Goal: Task Accomplishment & Management: Complete application form

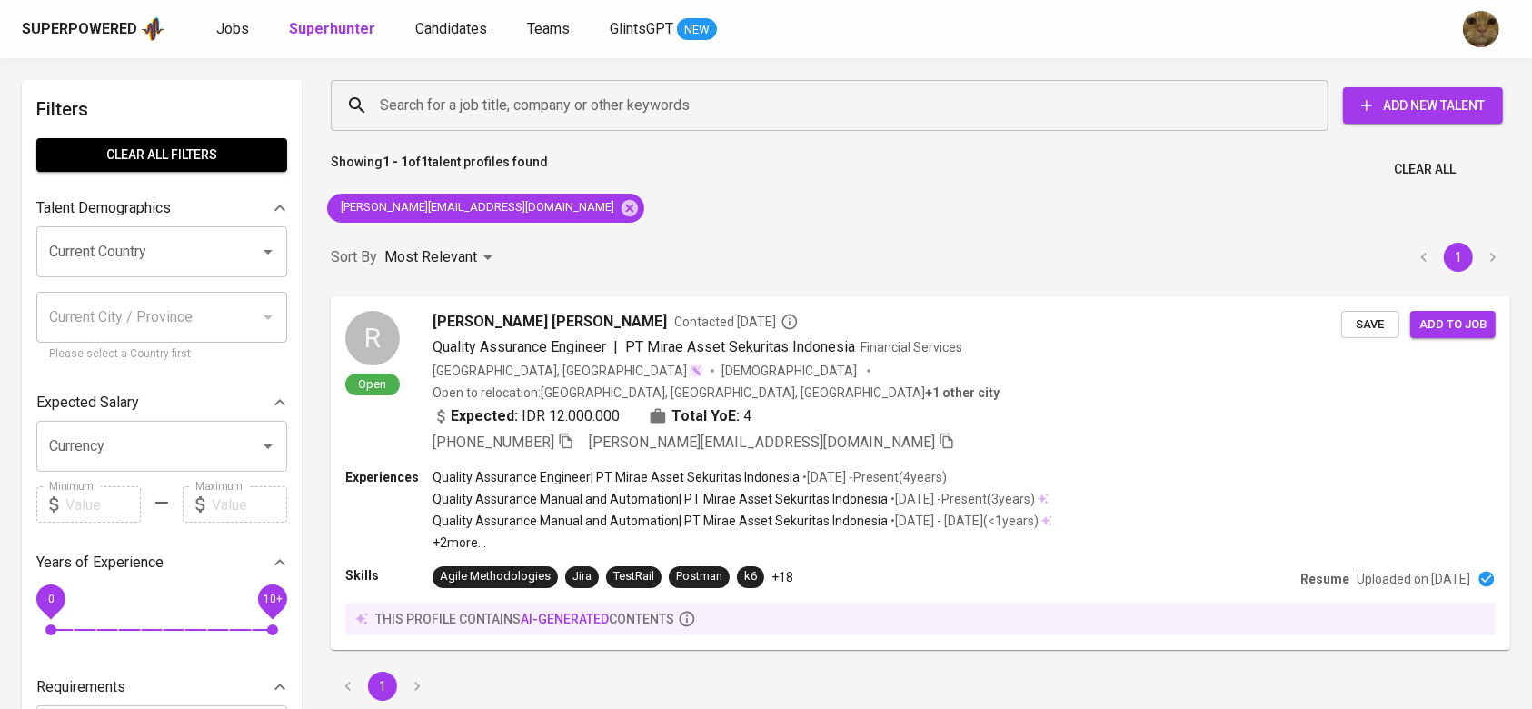
click at [425, 31] on span "Candidates" at bounding box center [451, 28] width 72 height 17
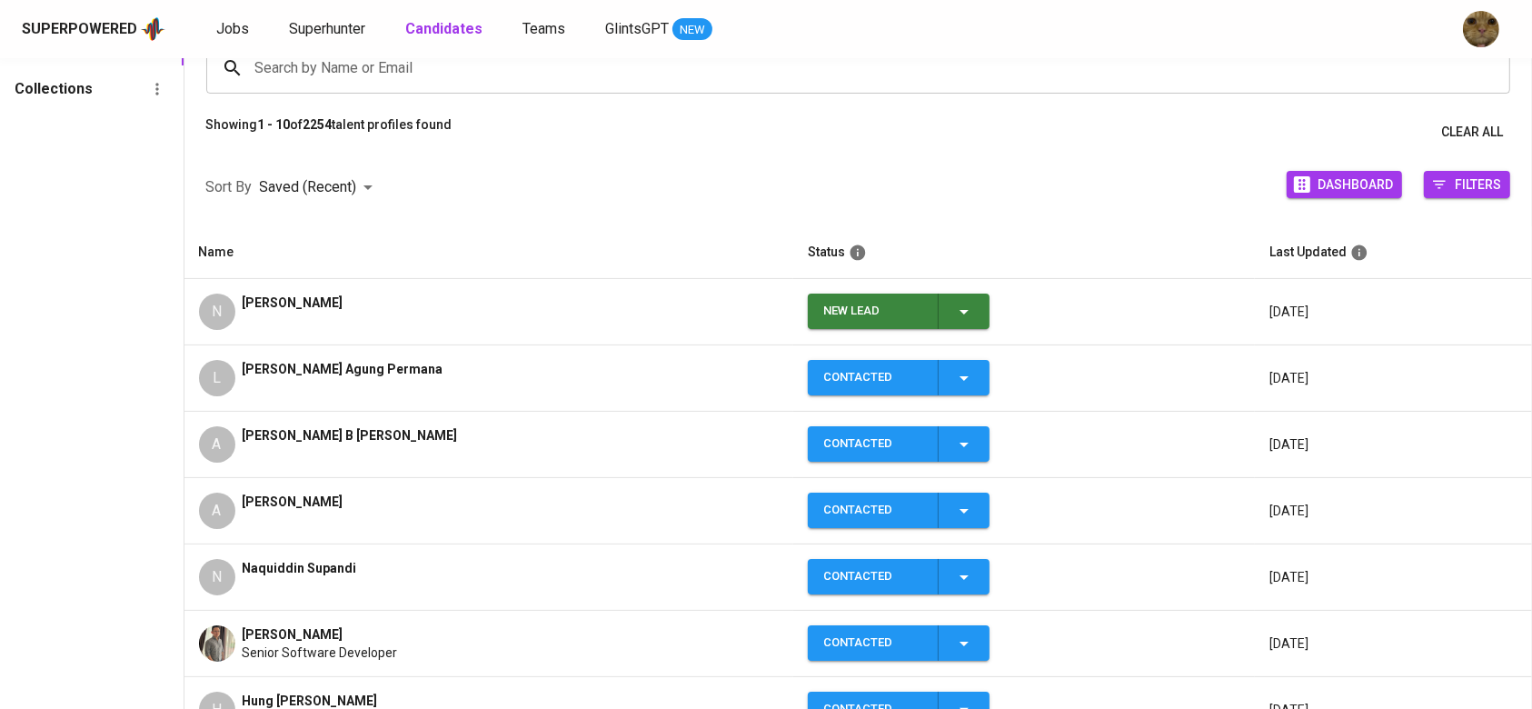
scroll to position [195, 0]
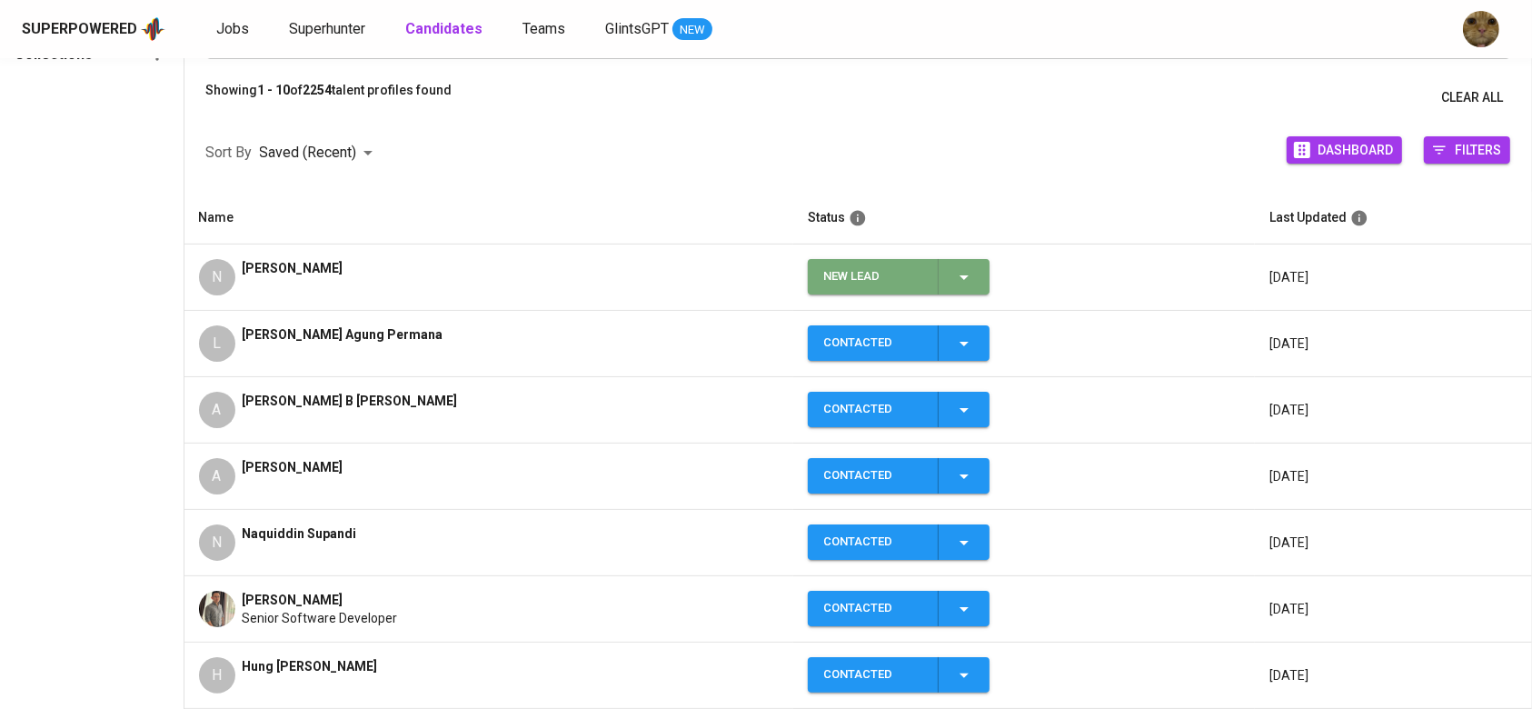
click at [951, 282] on span "New Lead" at bounding box center [898, 276] width 167 height 35
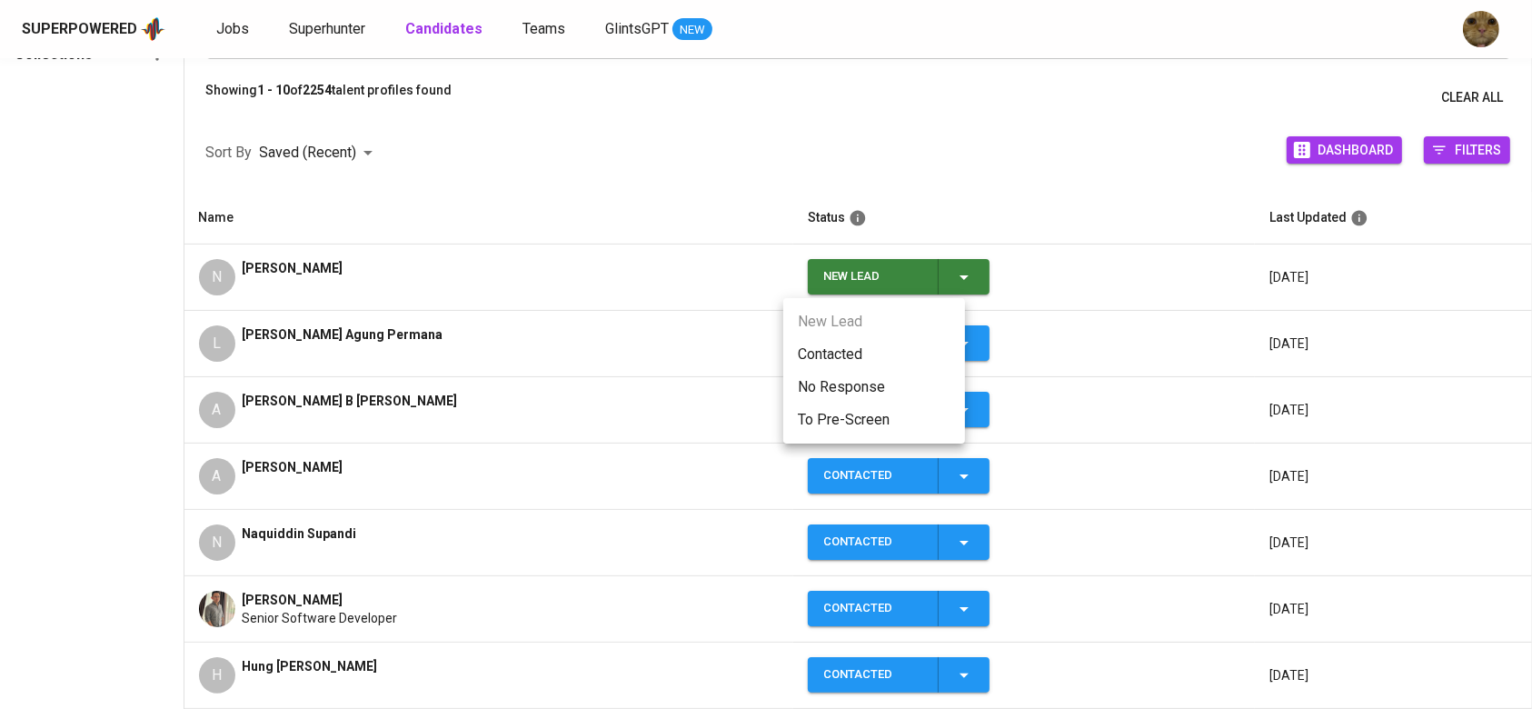
click at [865, 349] on li "Contacted" at bounding box center [874, 354] width 182 height 33
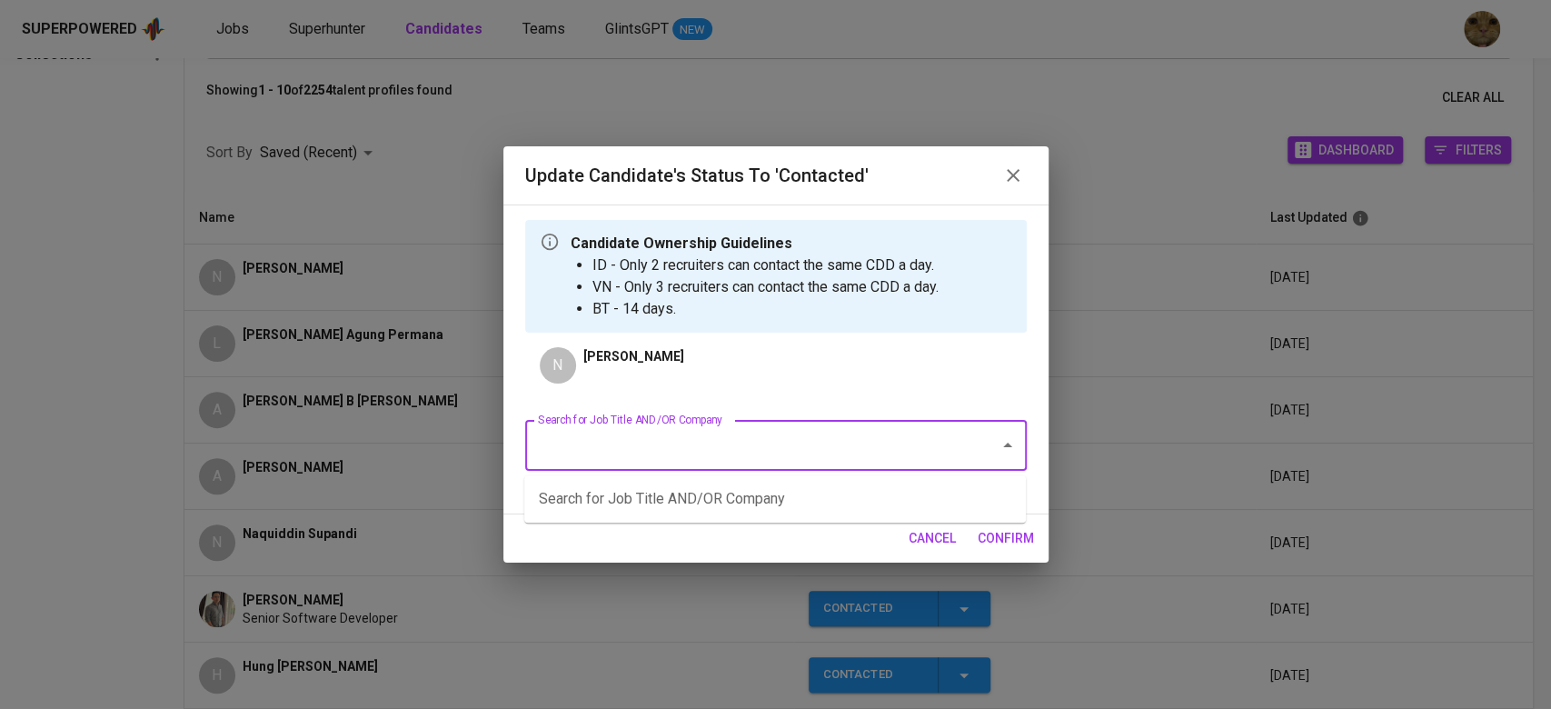
click at [656, 441] on input "Search for Job Title AND/OR Company" at bounding box center [750, 445] width 434 height 35
type input "a"
click at [621, 505] on li "Senior Software Engineer (MATRIXX Software Inc)" at bounding box center [774, 498] width 501 height 33
type input "matrixx"
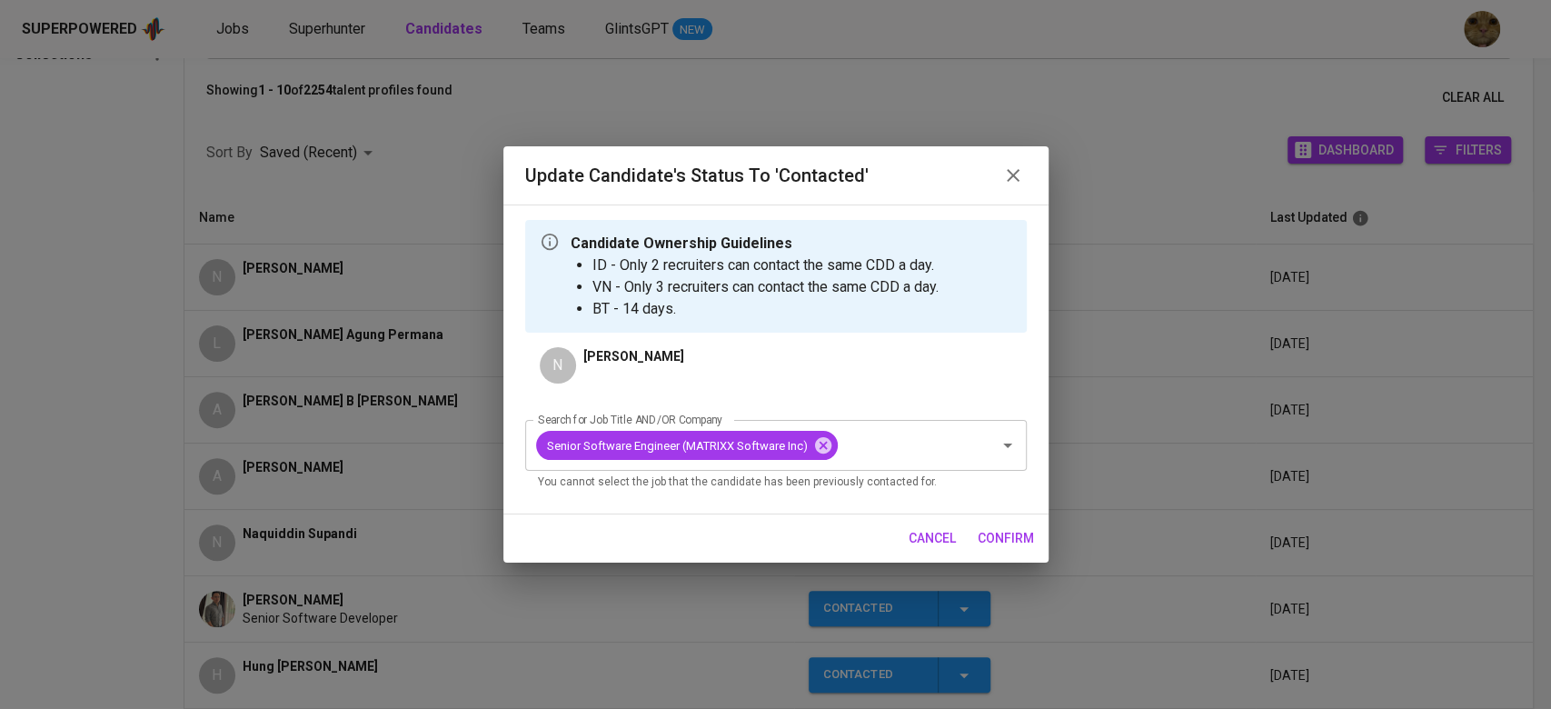
click at [1007, 537] on span "confirm" at bounding box center [1005, 538] width 56 height 23
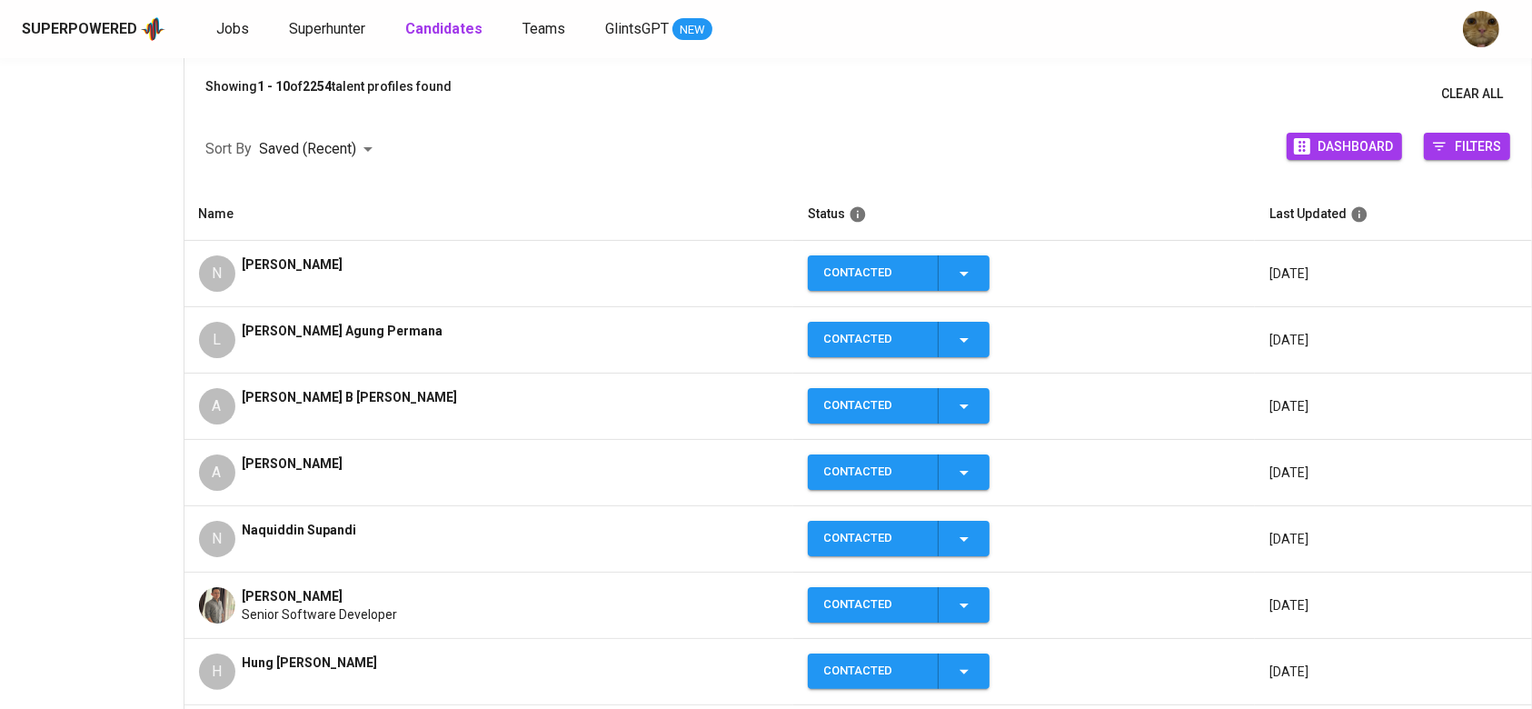
scroll to position [0, 0]
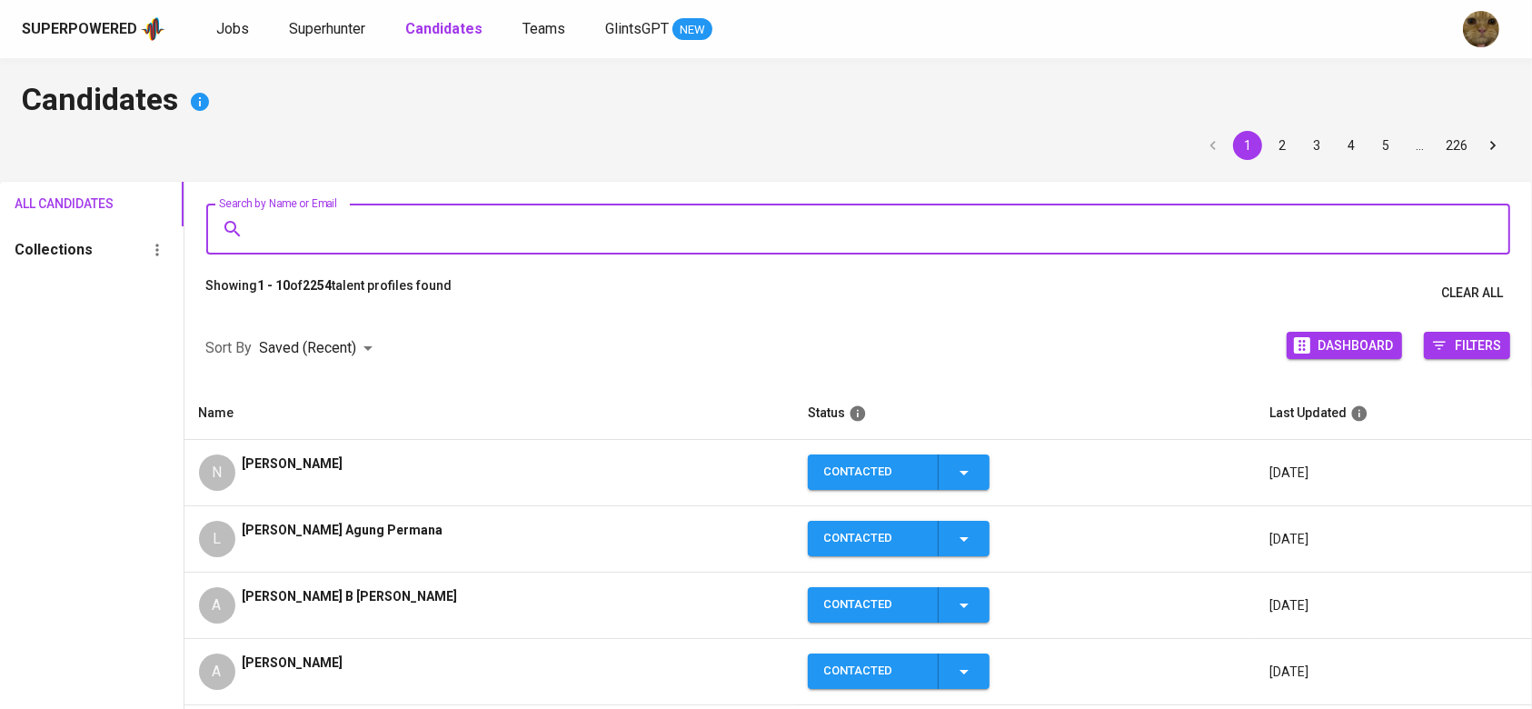
click at [291, 222] on input "Search by Name or Email" at bounding box center [863, 229] width 1225 height 35
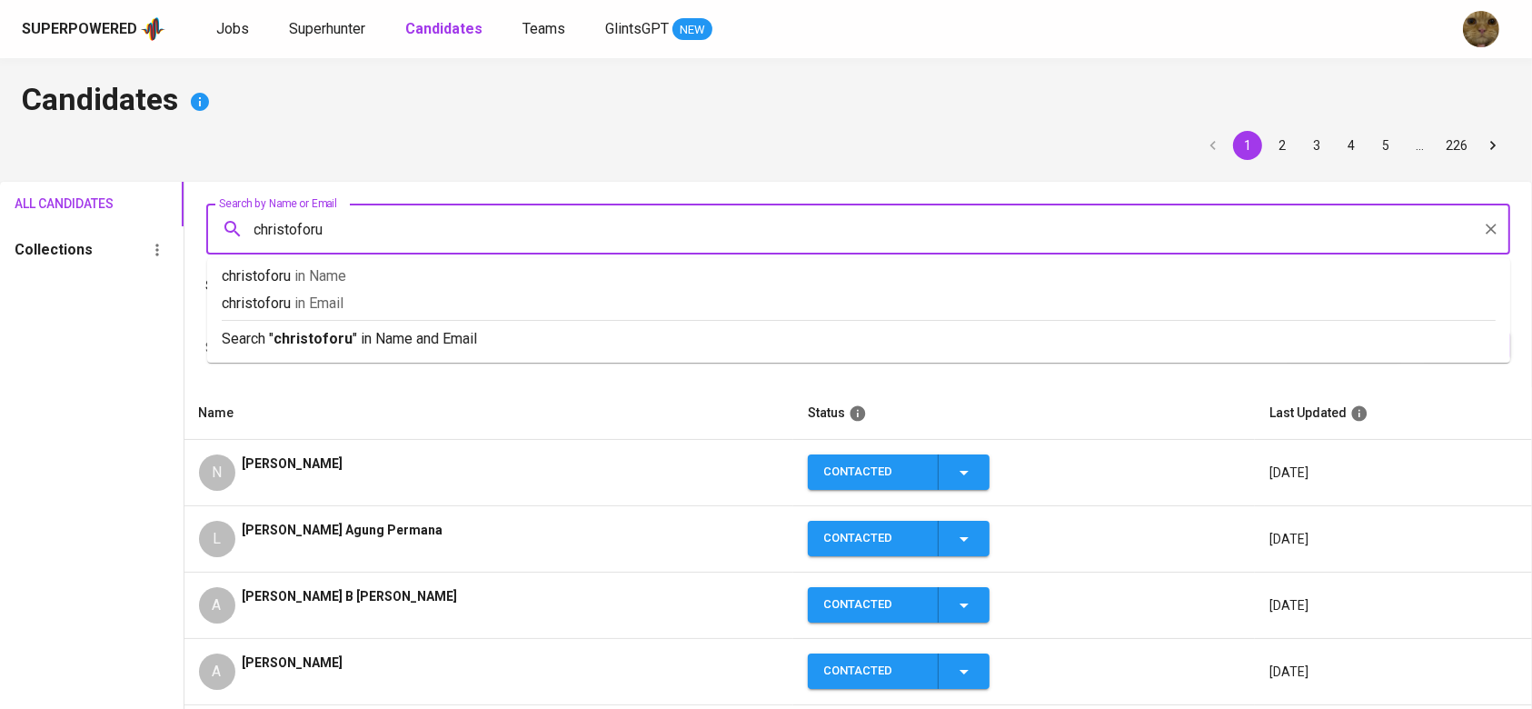
type input "christoforus"
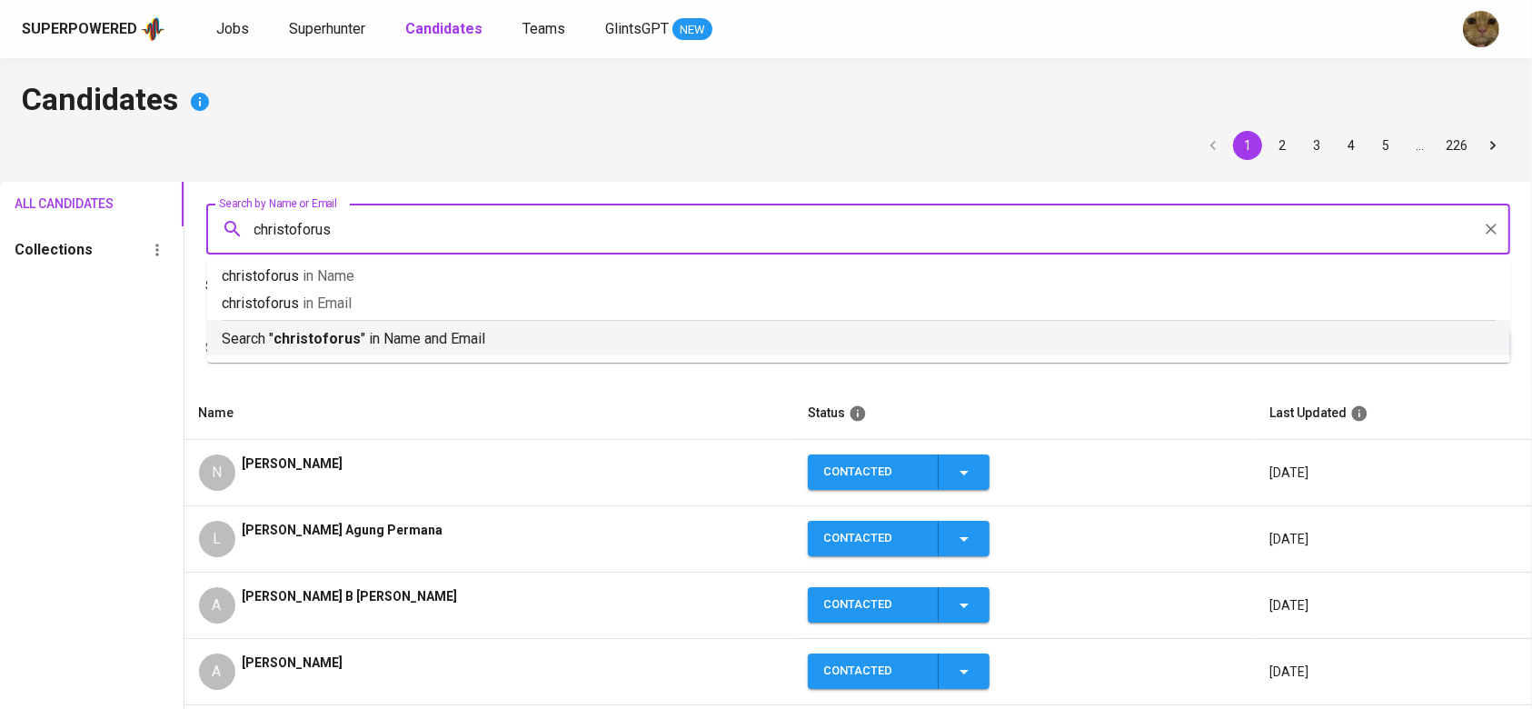
click at [303, 328] on p "Search " christoforus " in Name and Email" at bounding box center [859, 339] width 1274 height 22
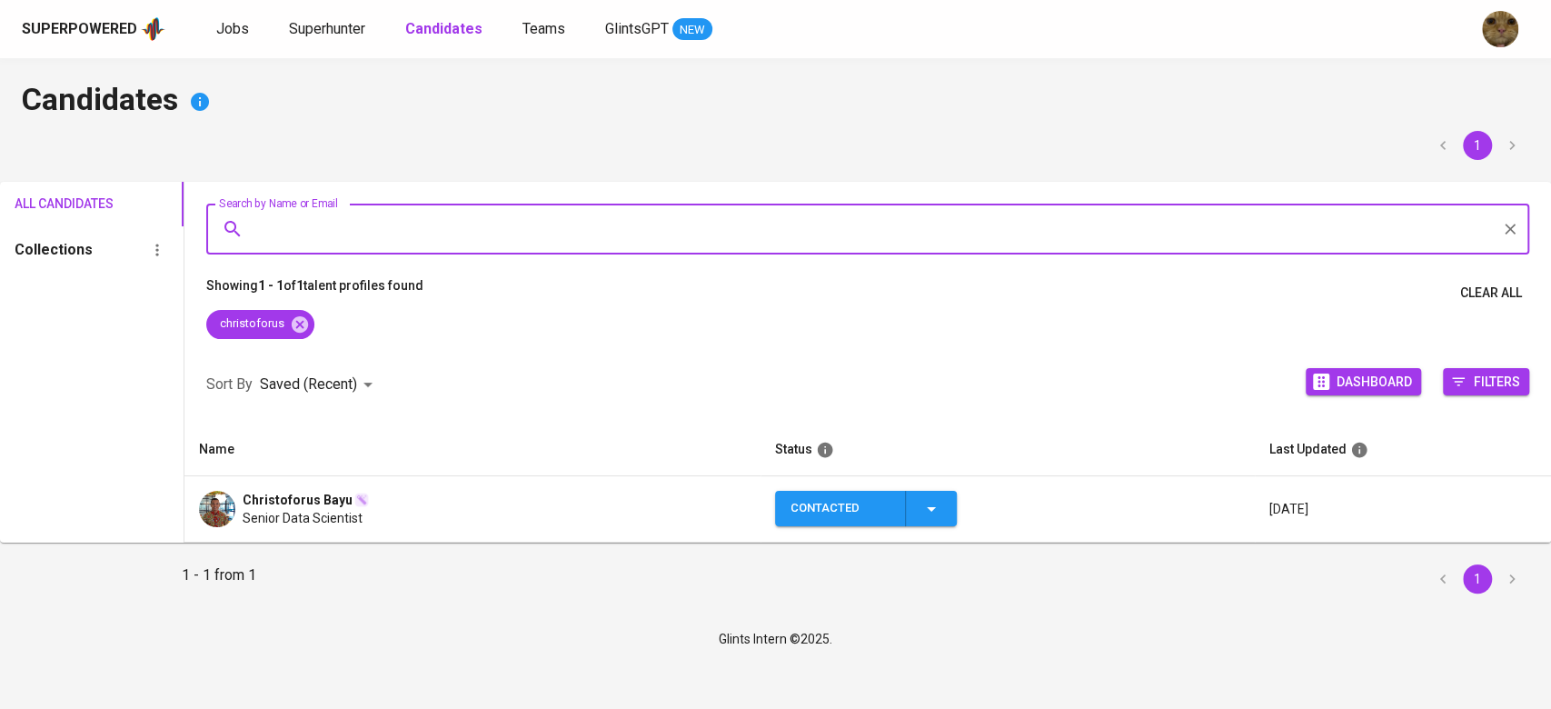
click at [354, 492] on img at bounding box center [361, 499] width 15 height 15
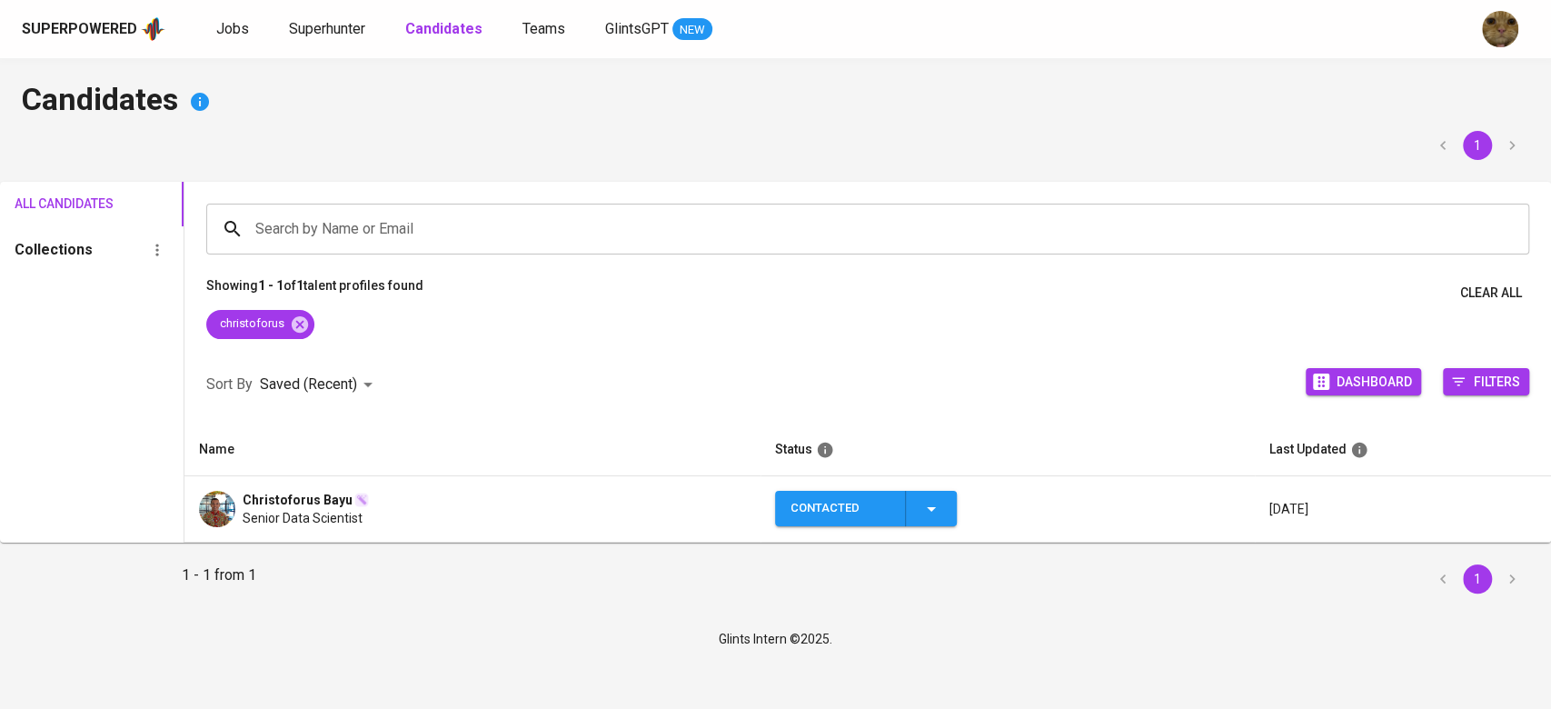
click at [313, 509] on span "Senior Data Scientist" at bounding box center [303, 518] width 120 height 18
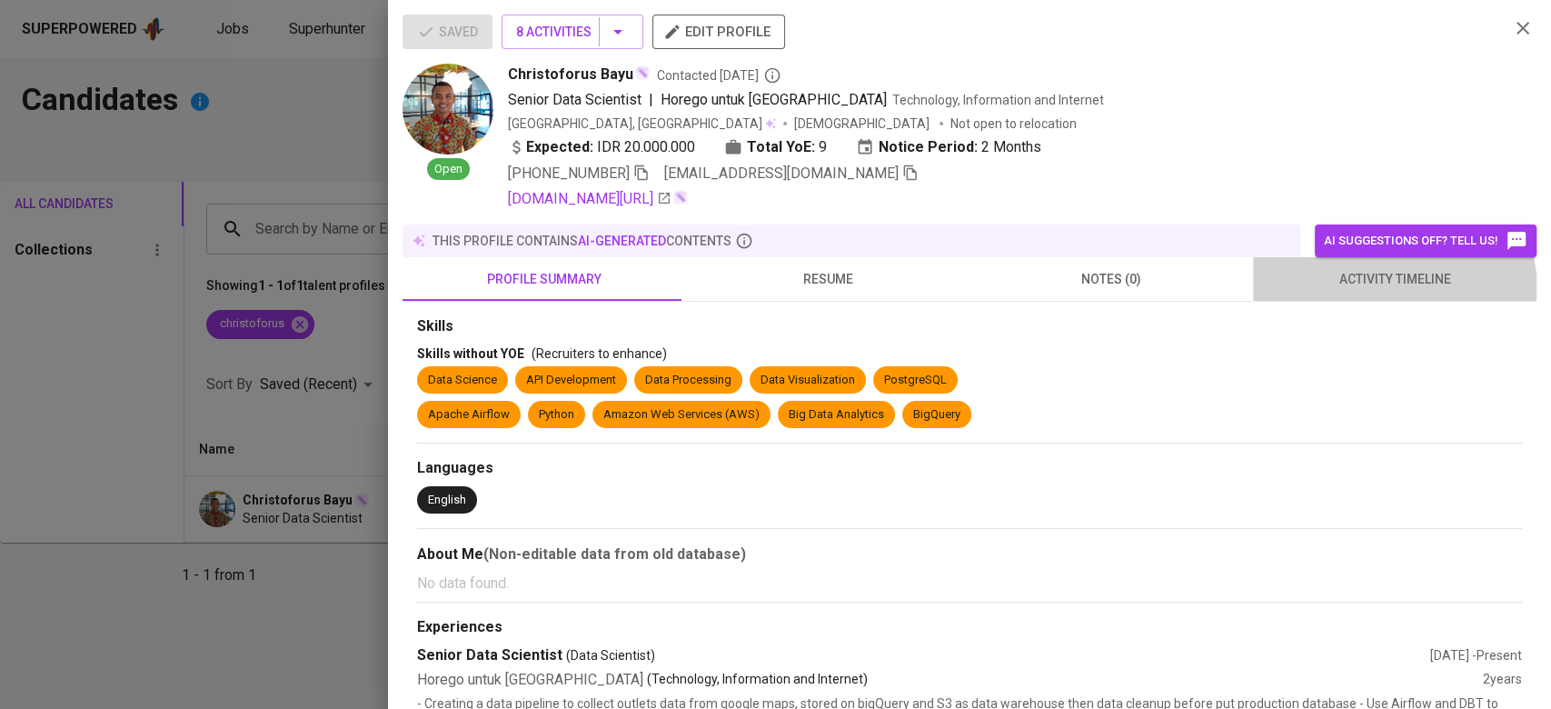
click at [1333, 300] on button "activity timeline" at bounding box center [1394, 279] width 283 height 44
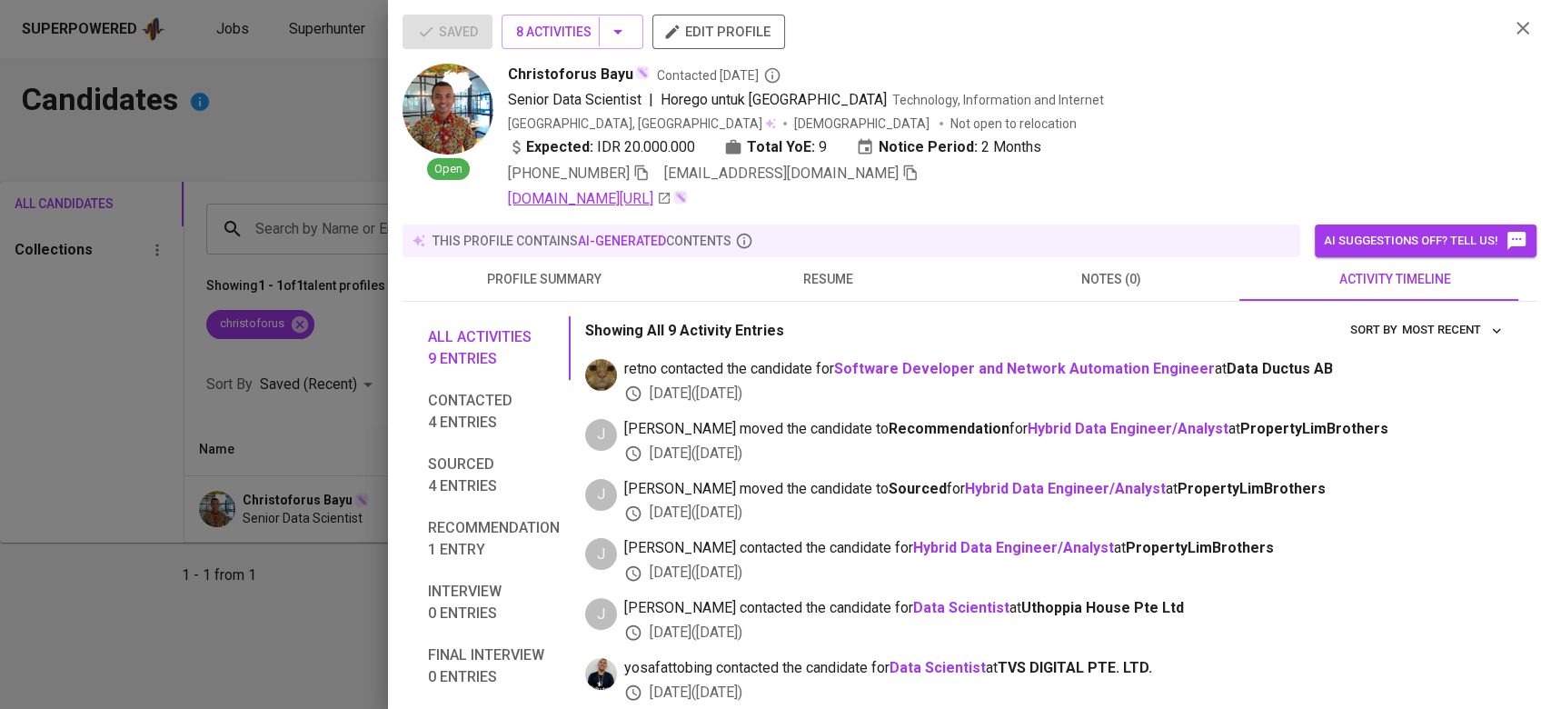
click at [607, 195] on link "linkedin.com/in/christobayu" at bounding box center [590, 199] width 164 height 22
click at [238, 403] on div at bounding box center [775, 354] width 1551 height 709
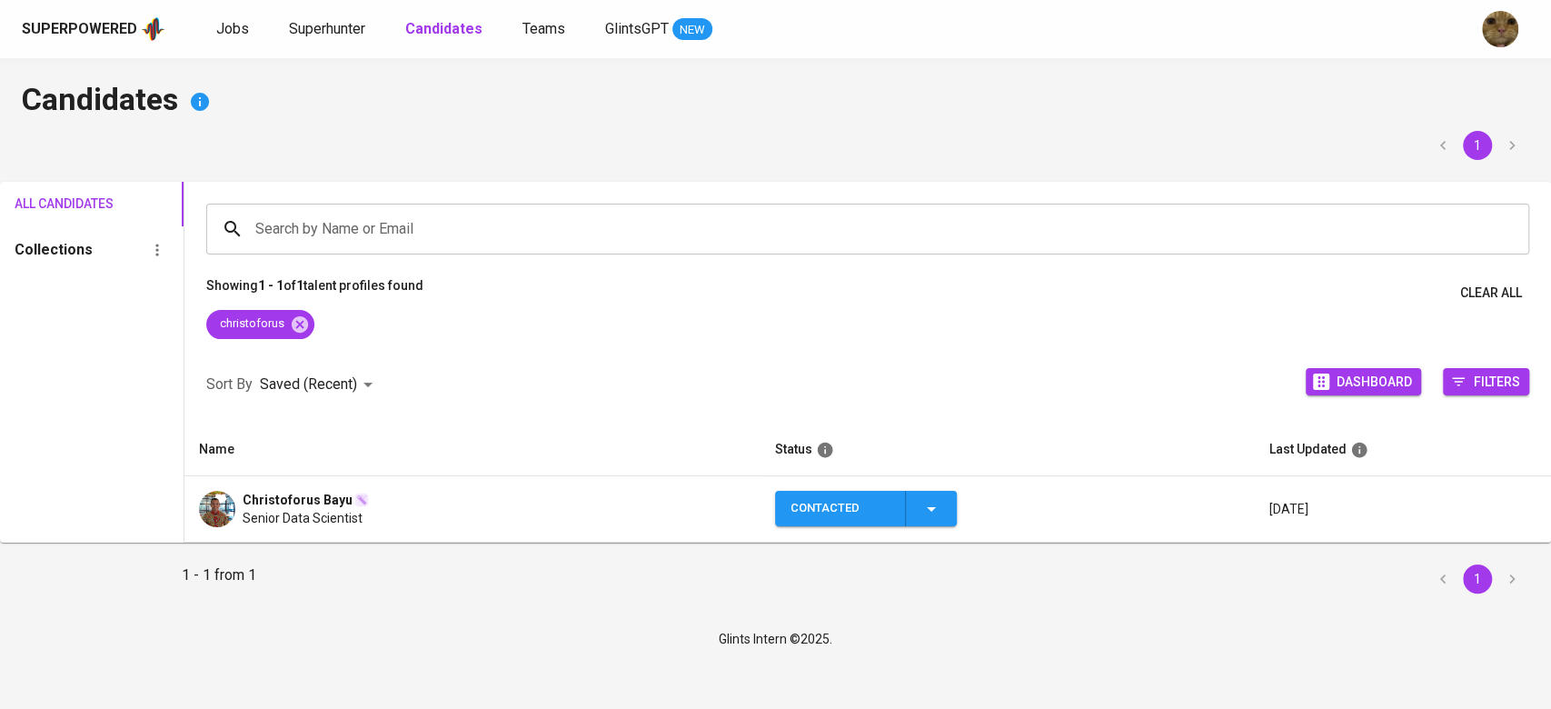
click at [931, 501] on icon "button" at bounding box center [931, 509] width 22 height 22
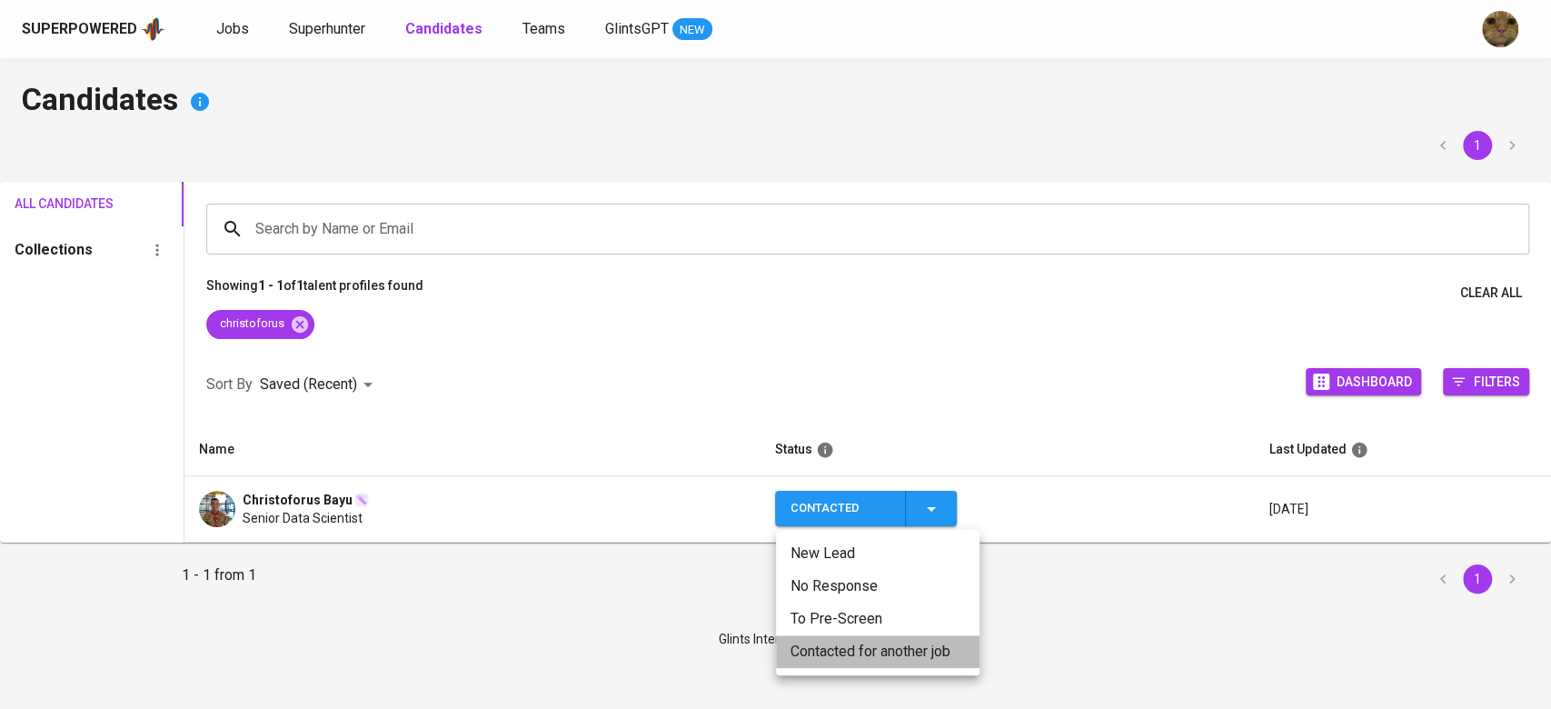
click at [823, 649] on li "Contacted for another job" at bounding box center [877, 651] width 203 height 33
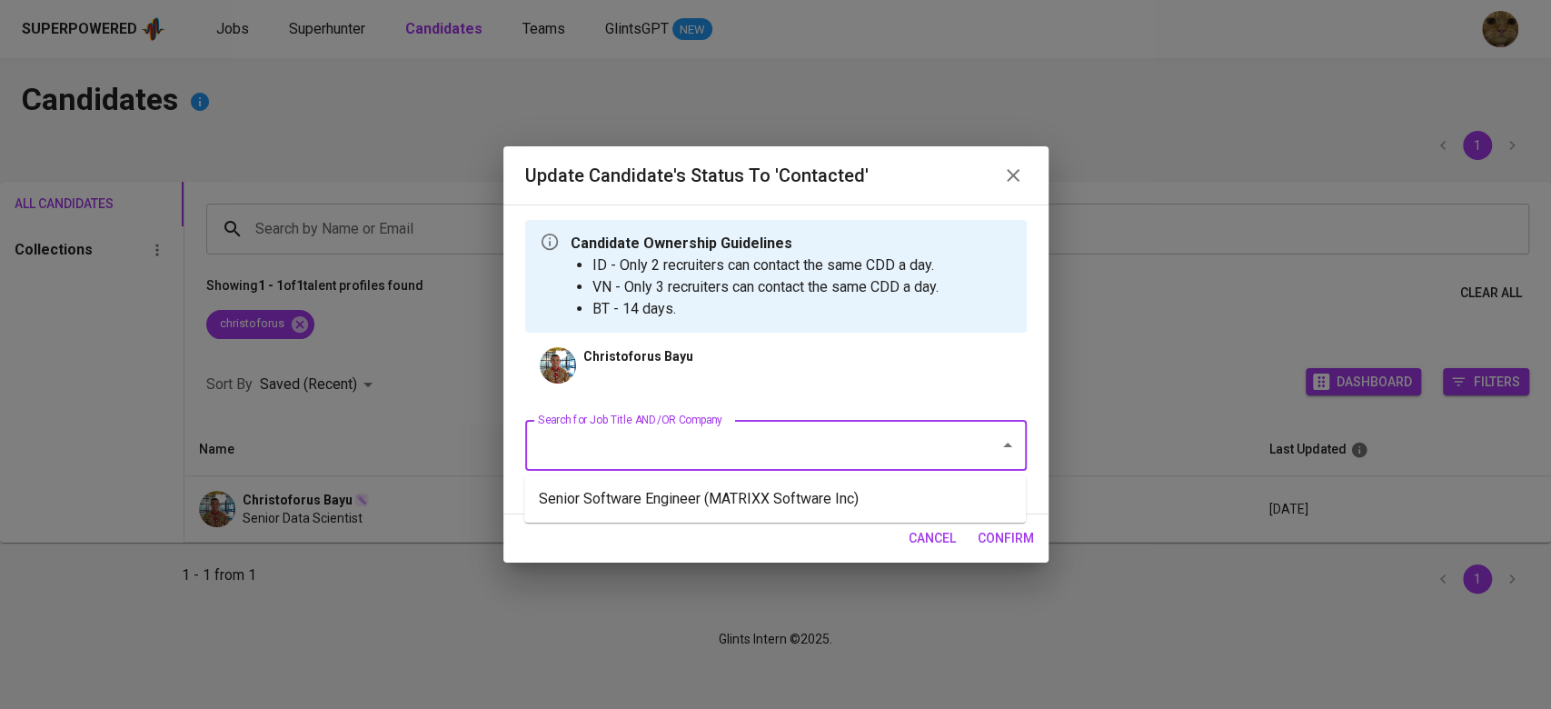
click at [720, 455] on input "Search for Job Title AND/OR Company" at bounding box center [750, 445] width 434 height 35
type input "aus"
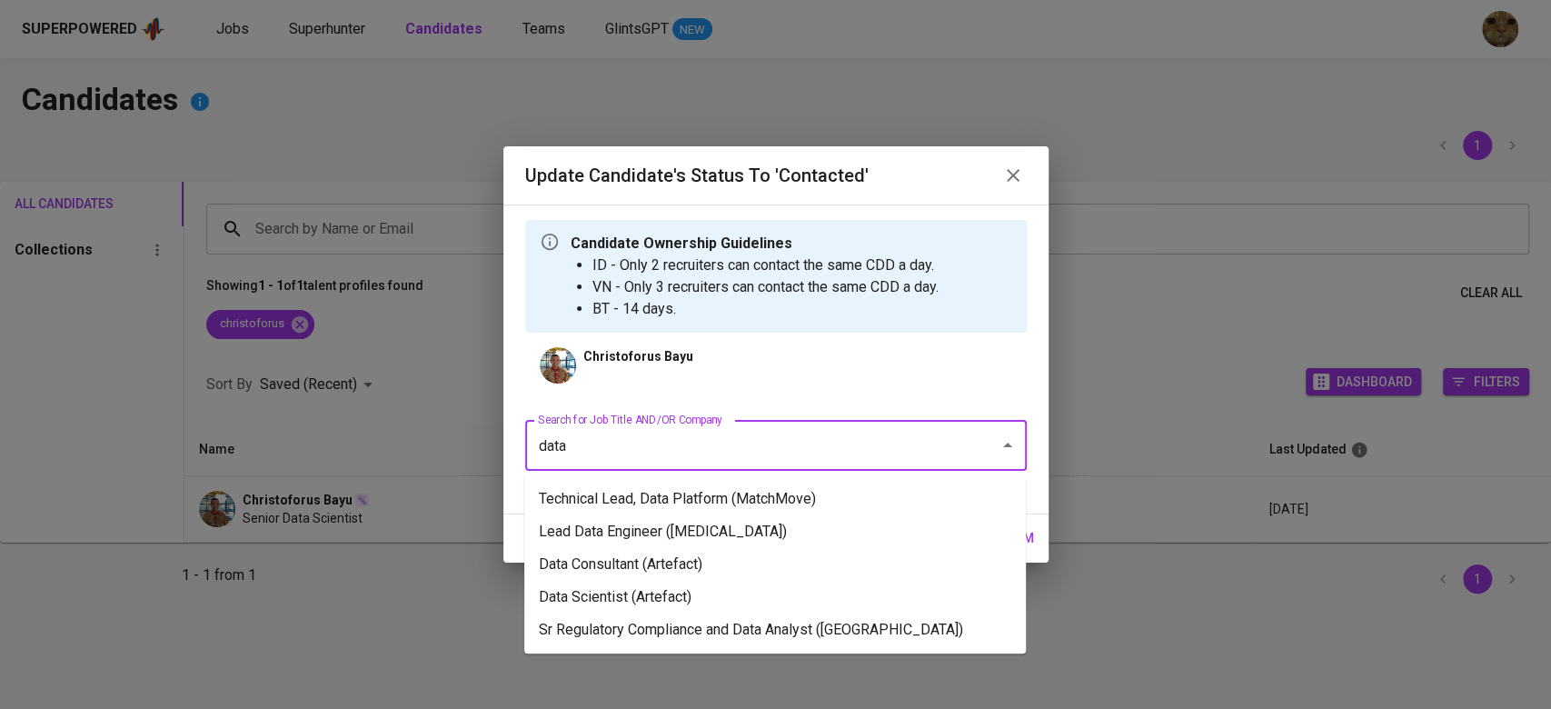
type input "r"
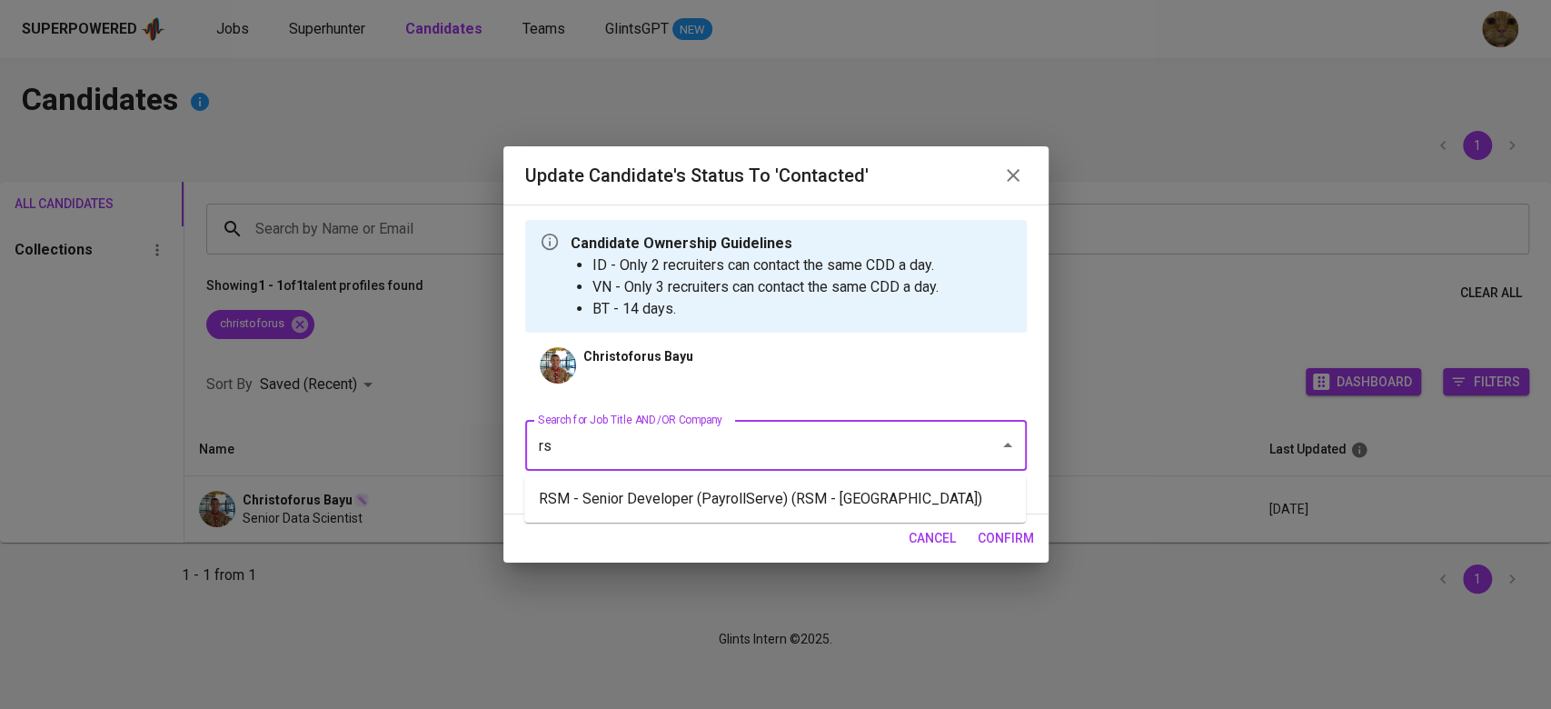
type input "r"
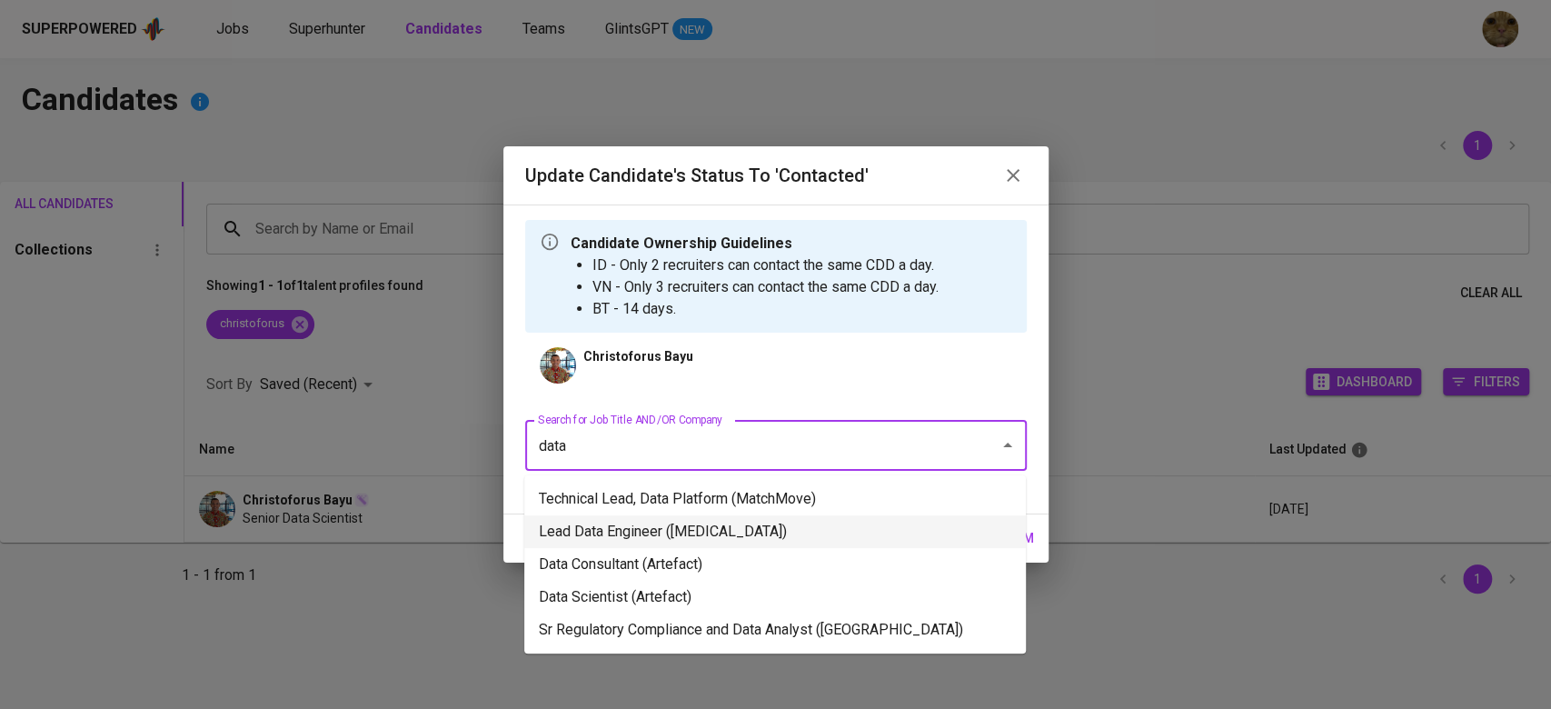
click at [666, 545] on li "Lead Data Engineer (Meridia)" at bounding box center [774, 531] width 501 height 33
type input "data"
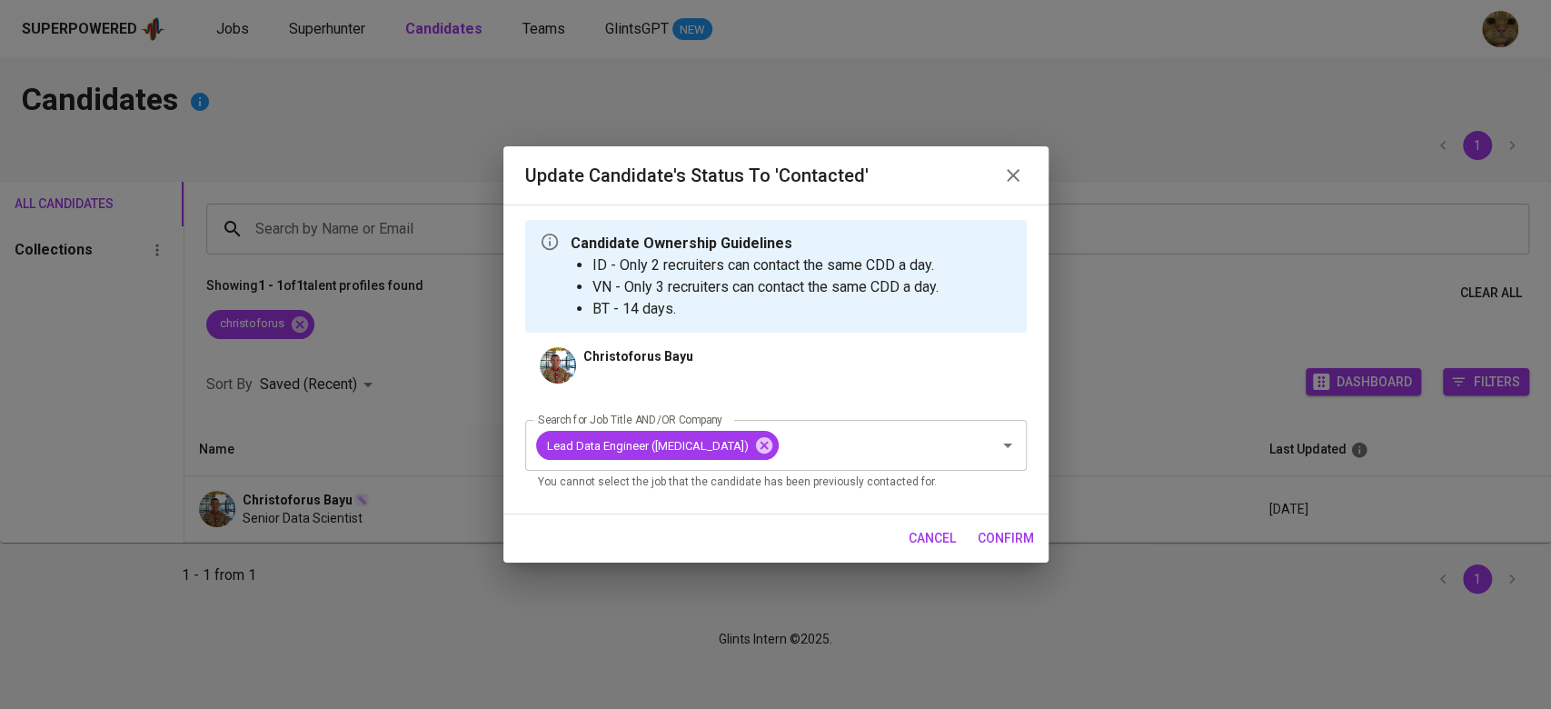
click at [1011, 535] on span "confirm" at bounding box center [1005, 538] width 56 height 23
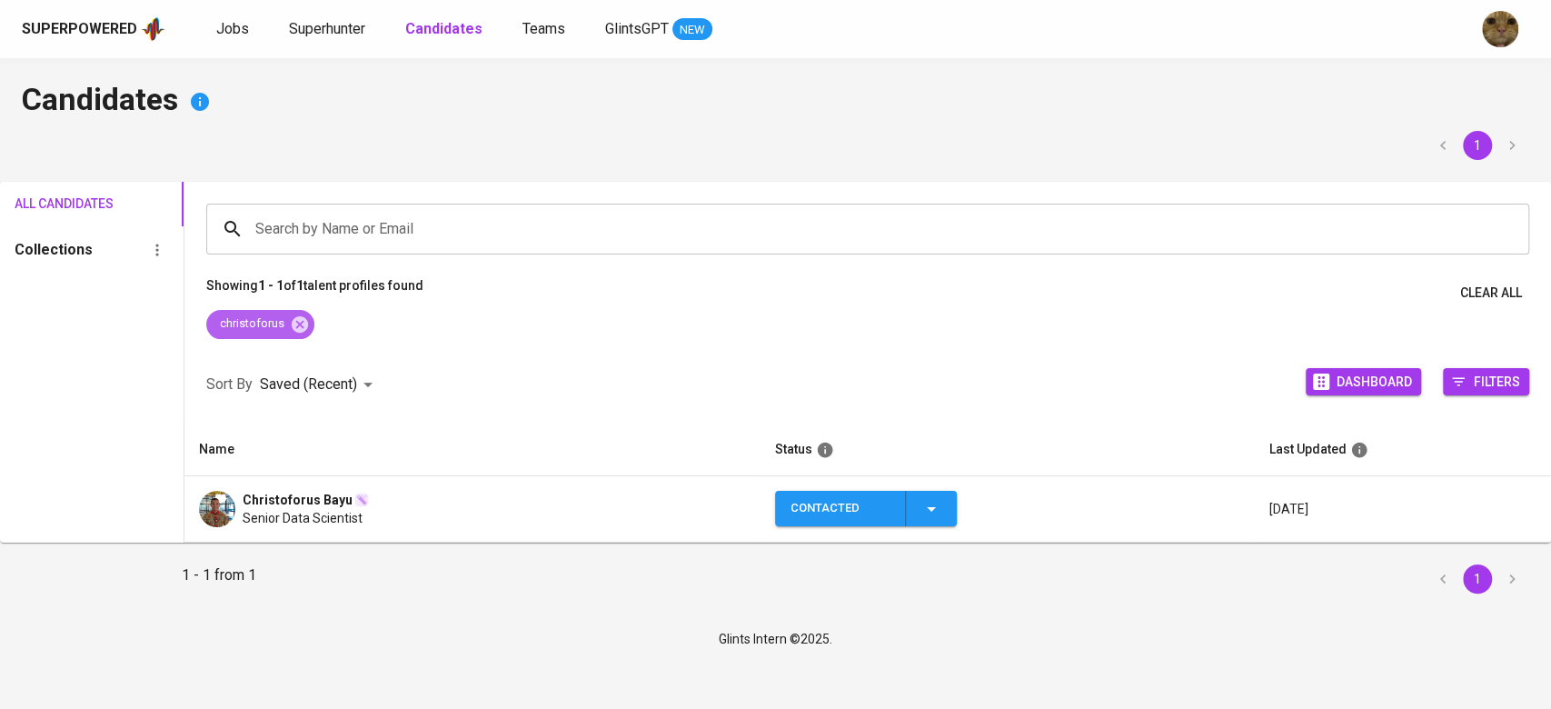
drag, startPoint x: 301, startPoint y: 324, endPoint x: 425, endPoint y: 355, distance: 128.2
click at [300, 324] on icon at bounding box center [300, 324] width 20 height 20
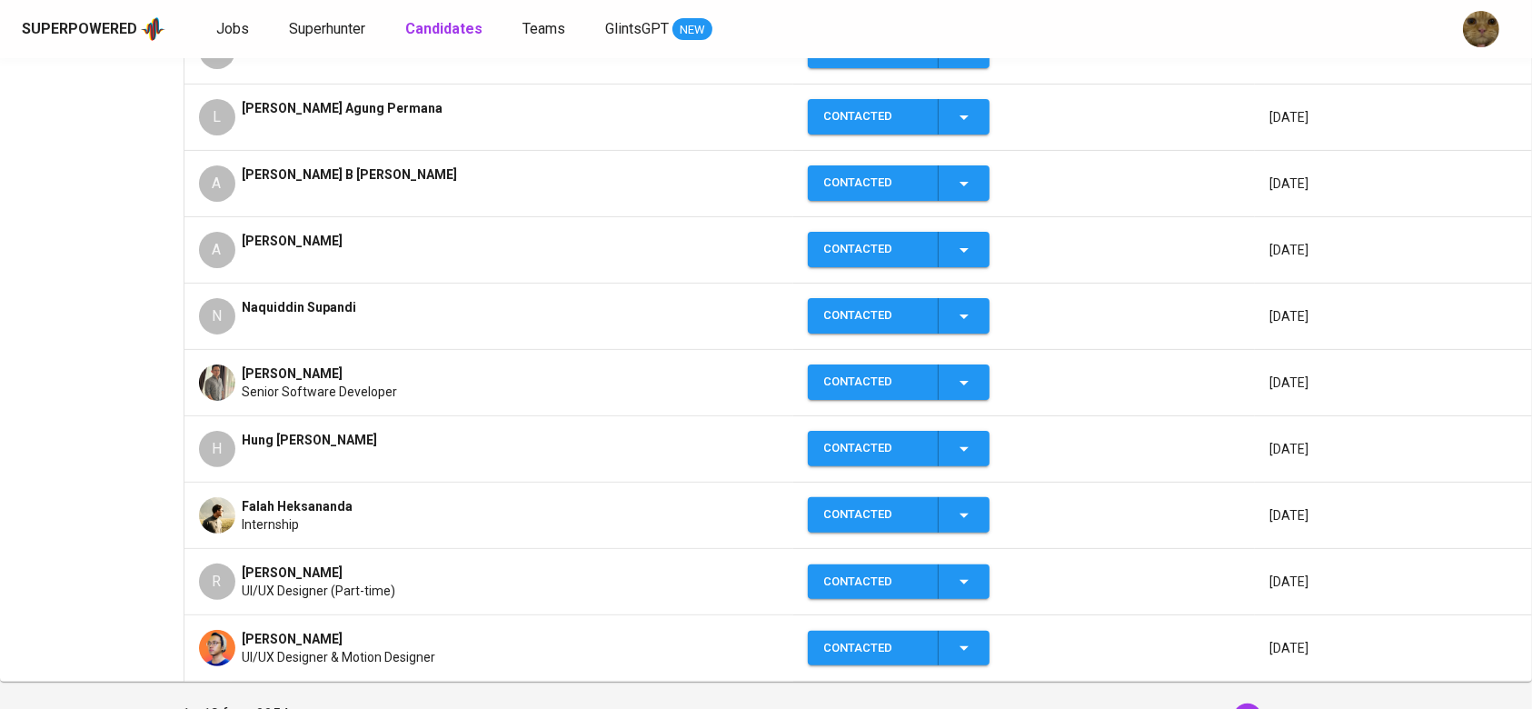
scroll to position [423, 0]
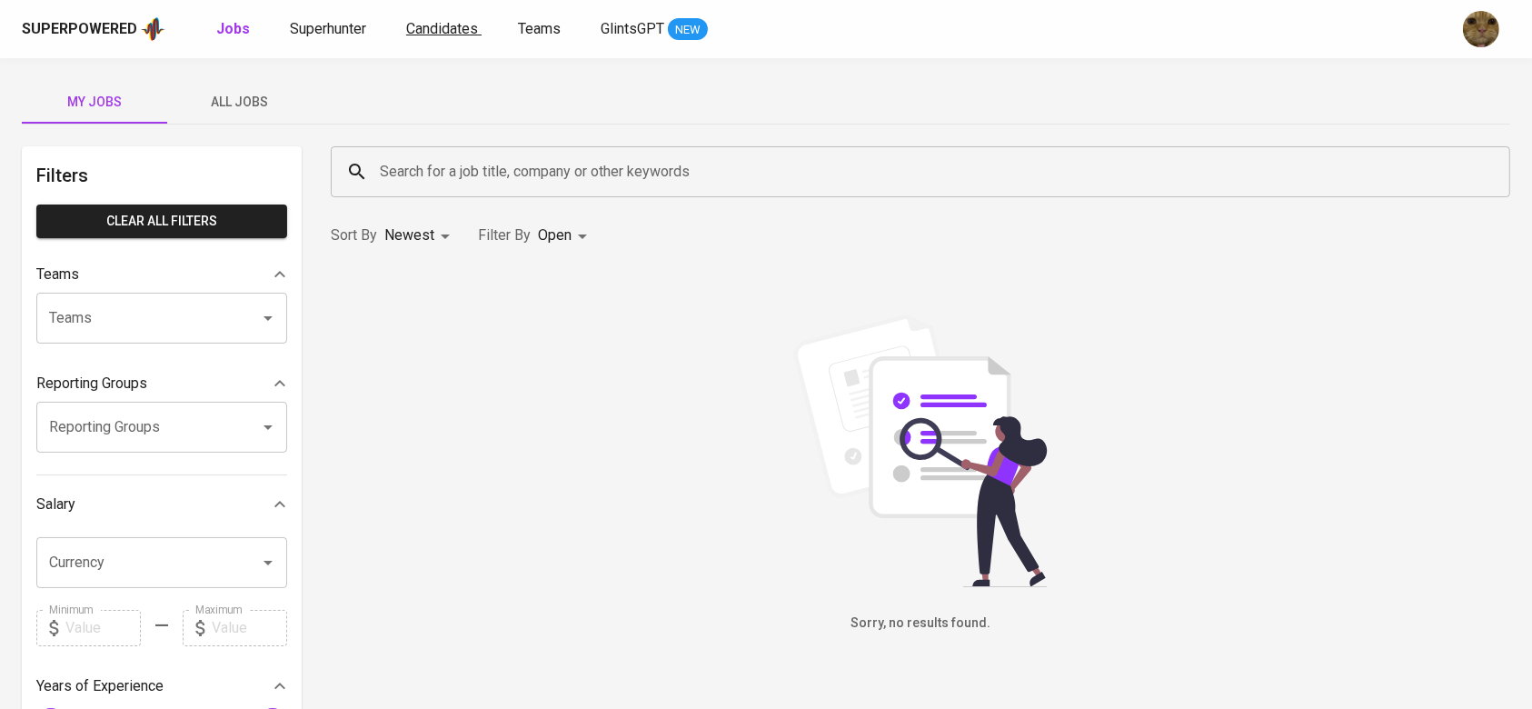
click at [432, 25] on span "Candidates" at bounding box center [442, 28] width 72 height 17
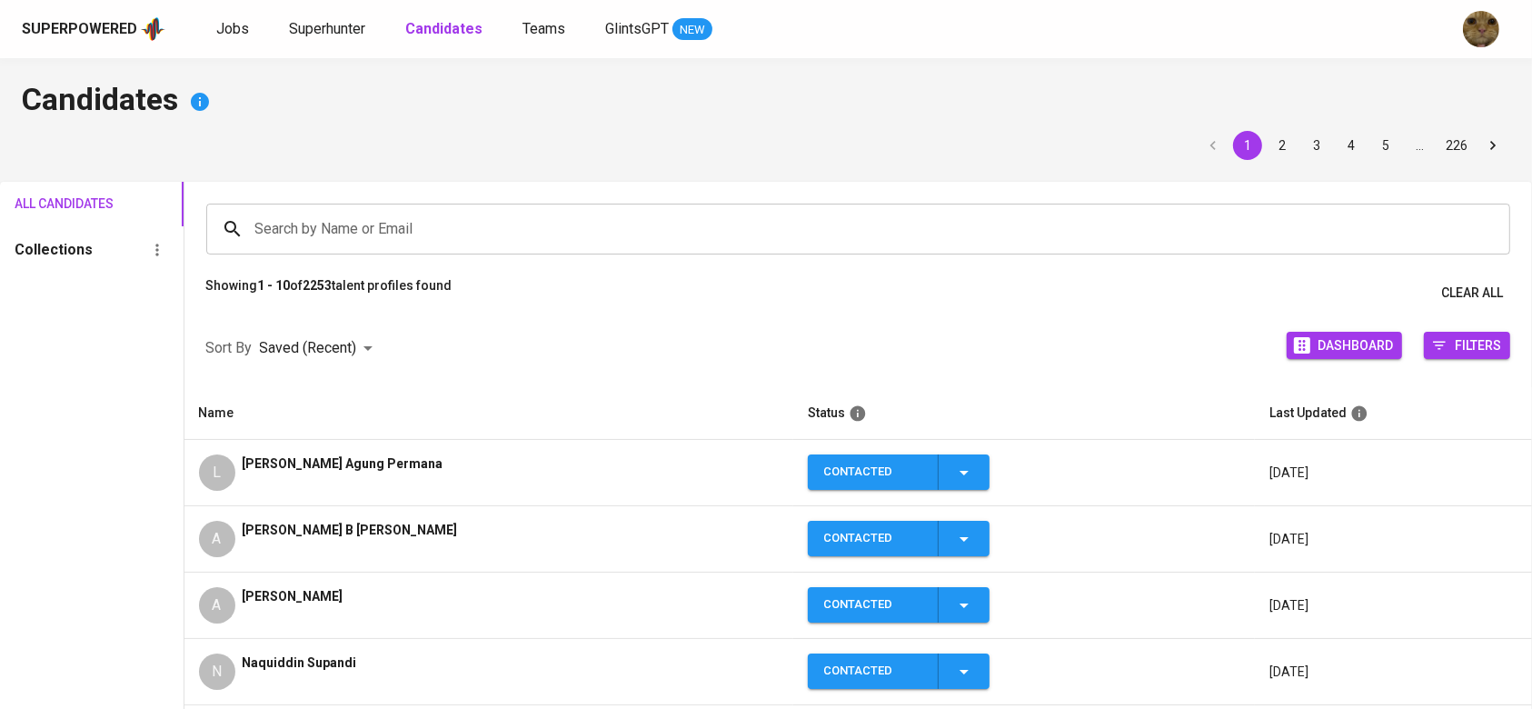
click at [313, 47] on div "Superpowered Jobs Superhunter Candidates Teams GlintsGPT NEW" at bounding box center [766, 29] width 1532 height 58
click at [305, 21] on span "Superhunter" at bounding box center [327, 28] width 76 height 17
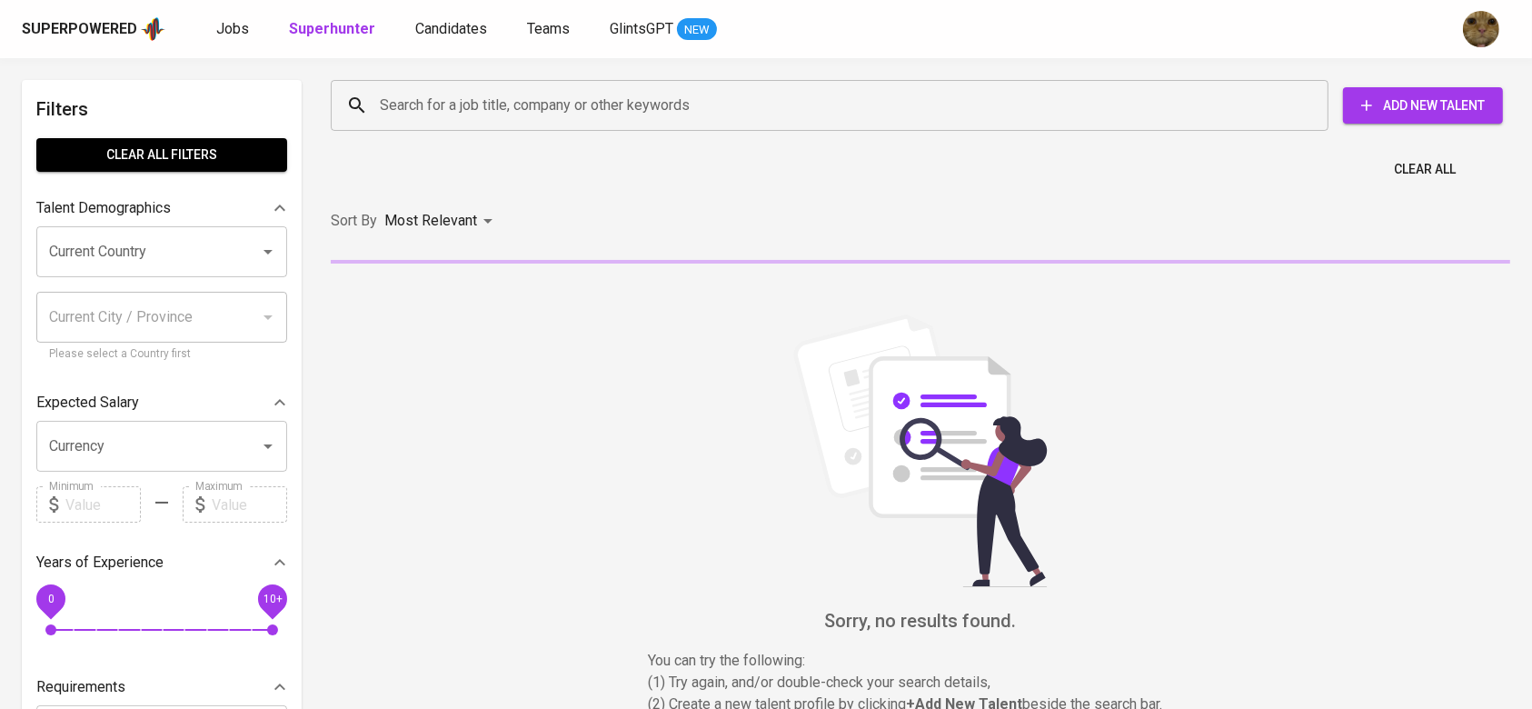
click at [1380, 105] on span "Add New Talent" at bounding box center [1422, 105] width 131 height 23
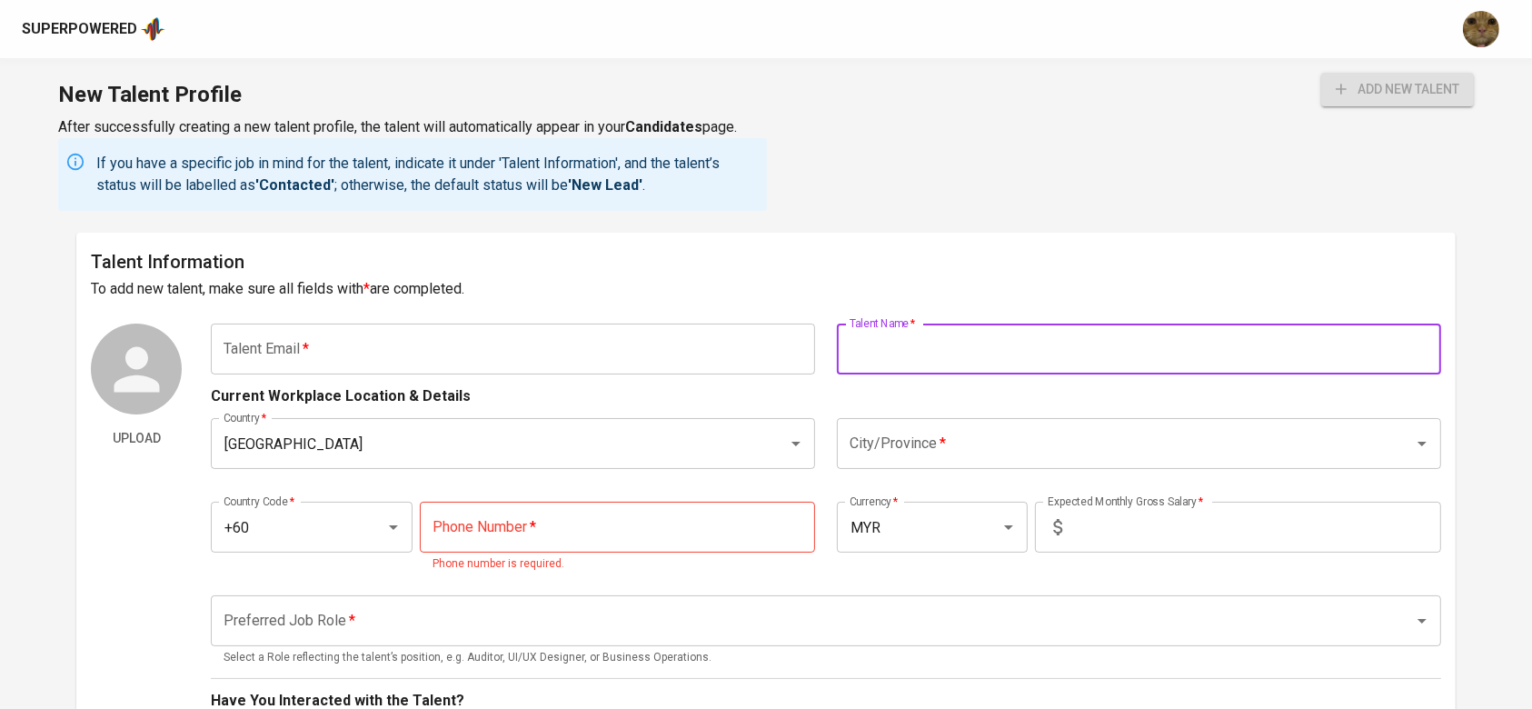
click at [1018, 329] on input "text" at bounding box center [1139, 348] width 604 height 51
paste input "[PERSON_NAME]"
type input "[PERSON_NAME]"
click at [496, 319] on div "Talent Information To add new talent, make sure all fields with * are completed…" at bounding box center [765, 677] width 1378 height 888
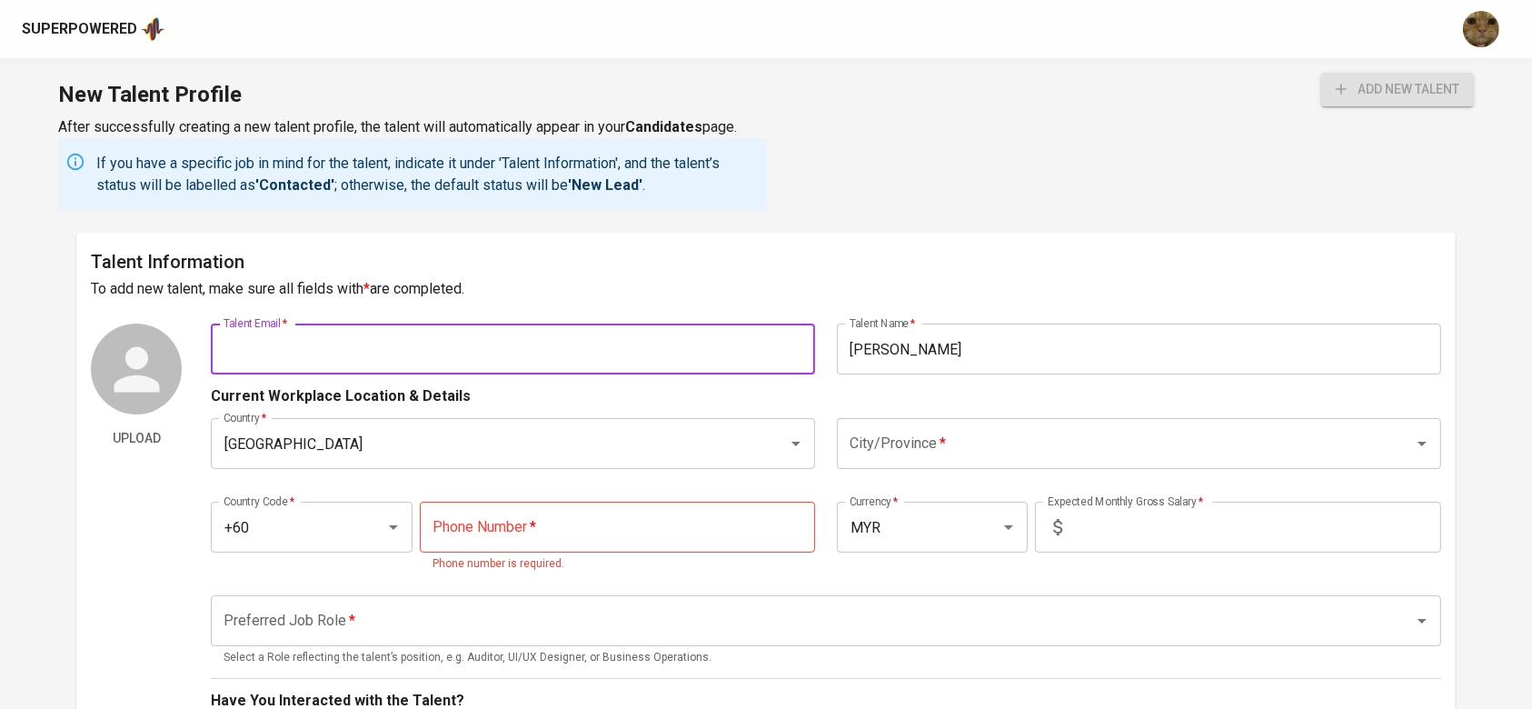
click at [500, 345] on input "text" at bounding box center [513, 348] width 604 height 51
paste input "[EMAIL_ADDRESS][DOMAIN_NAME]"
type input "[EMAIL_ADDRESS][DOMAIN_NAME]"
click at [1000, 482] on div "Country Code   * +60 Country Code * Phone Number   * Phone Number * Phone numbe…" at bounding box center [825, 532] width 1229 height 104
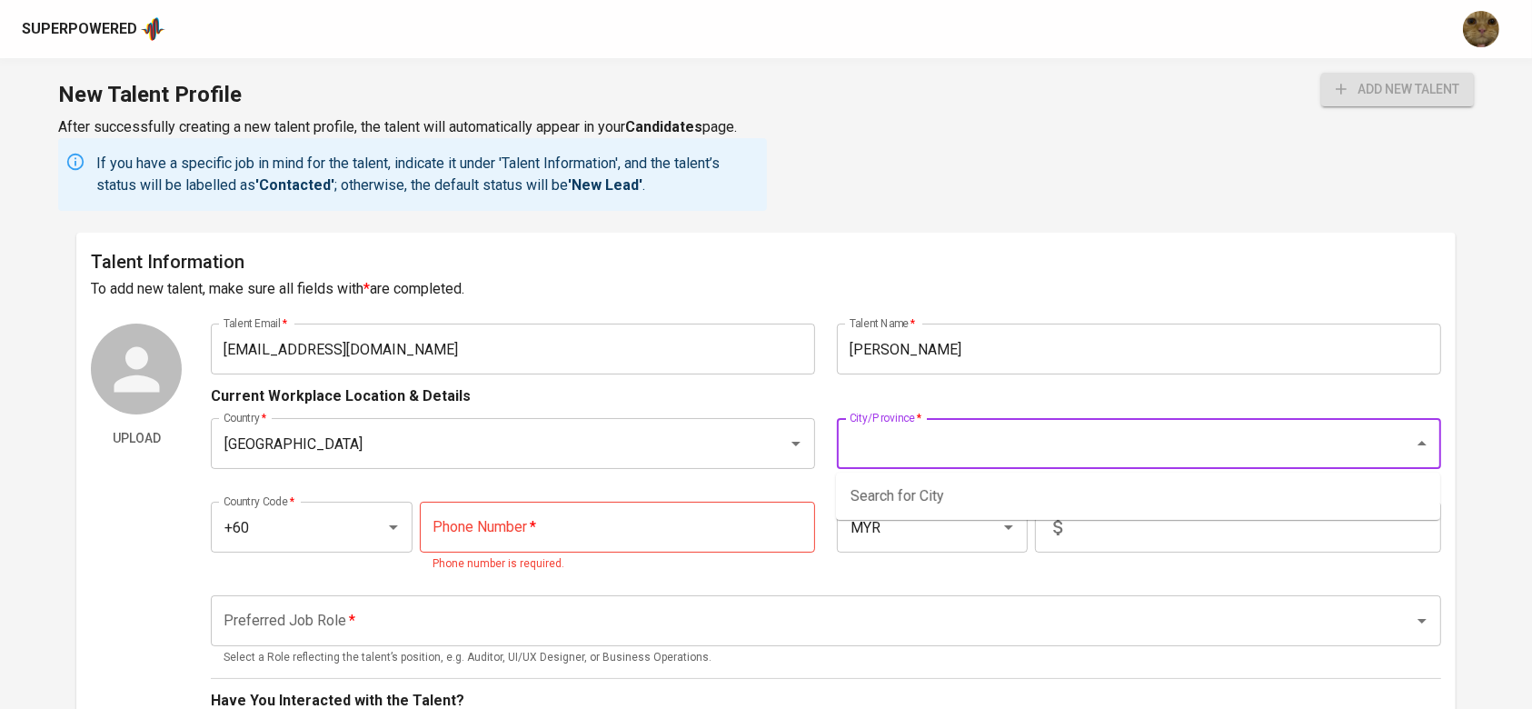
click at [974, 452] on input "City/Province   *" at bounding box center [1113, 443] width 537 height 35
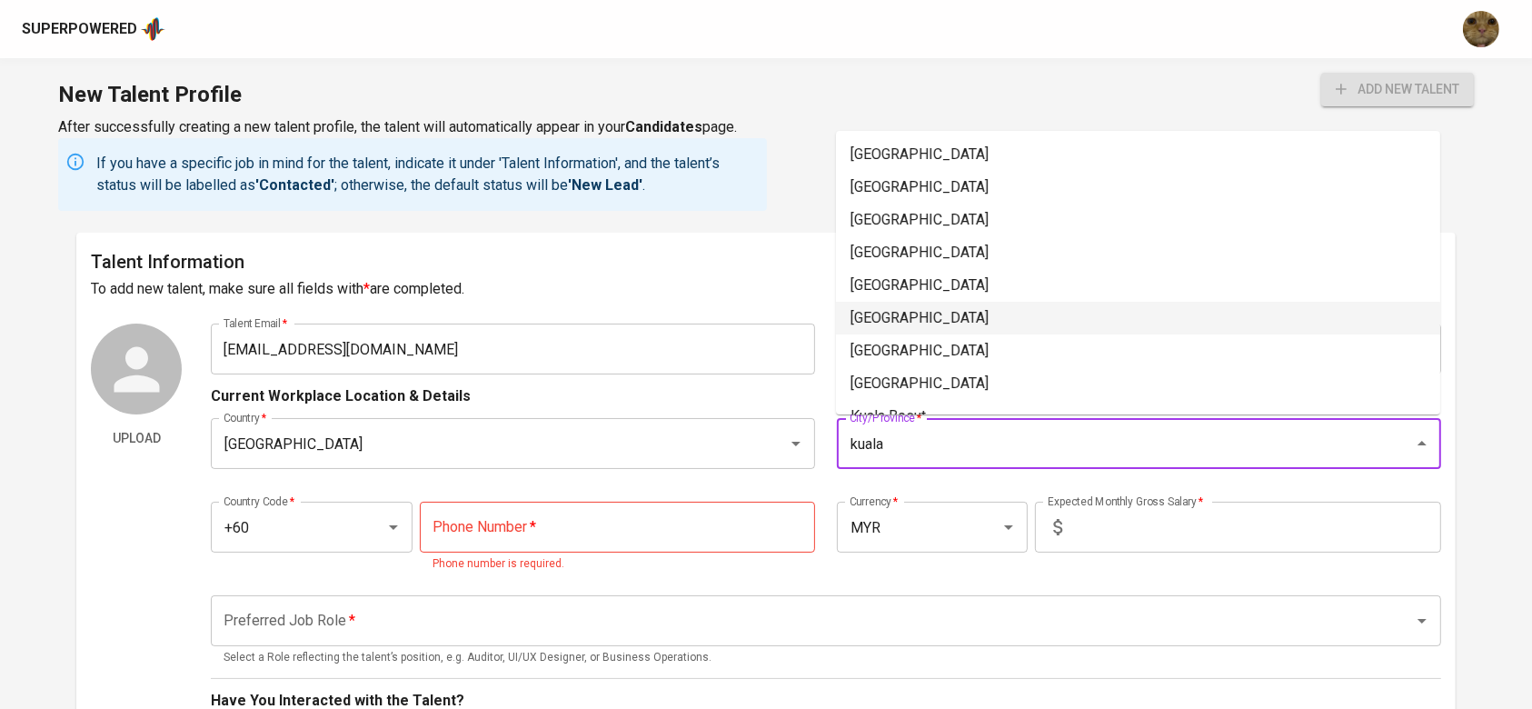
click at [888, 330] on li "[GEOGRAPHIC_DATA]" at bounding box center [1138, 318] width 604 height 33
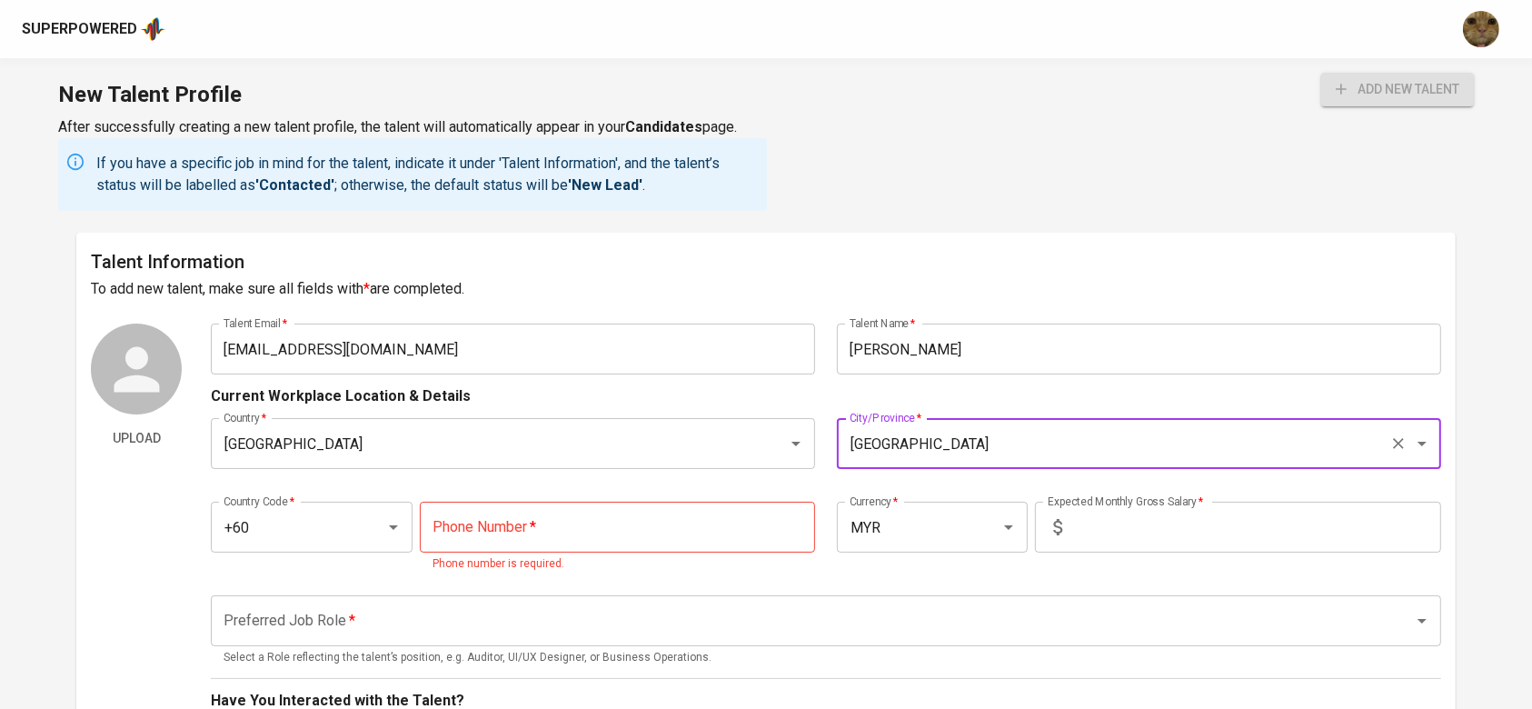
type input "[GEOGRAPHIC_DATA]"
click at [569, 534] on input "tel" at bounding box center [617, 526] width 395 height 51
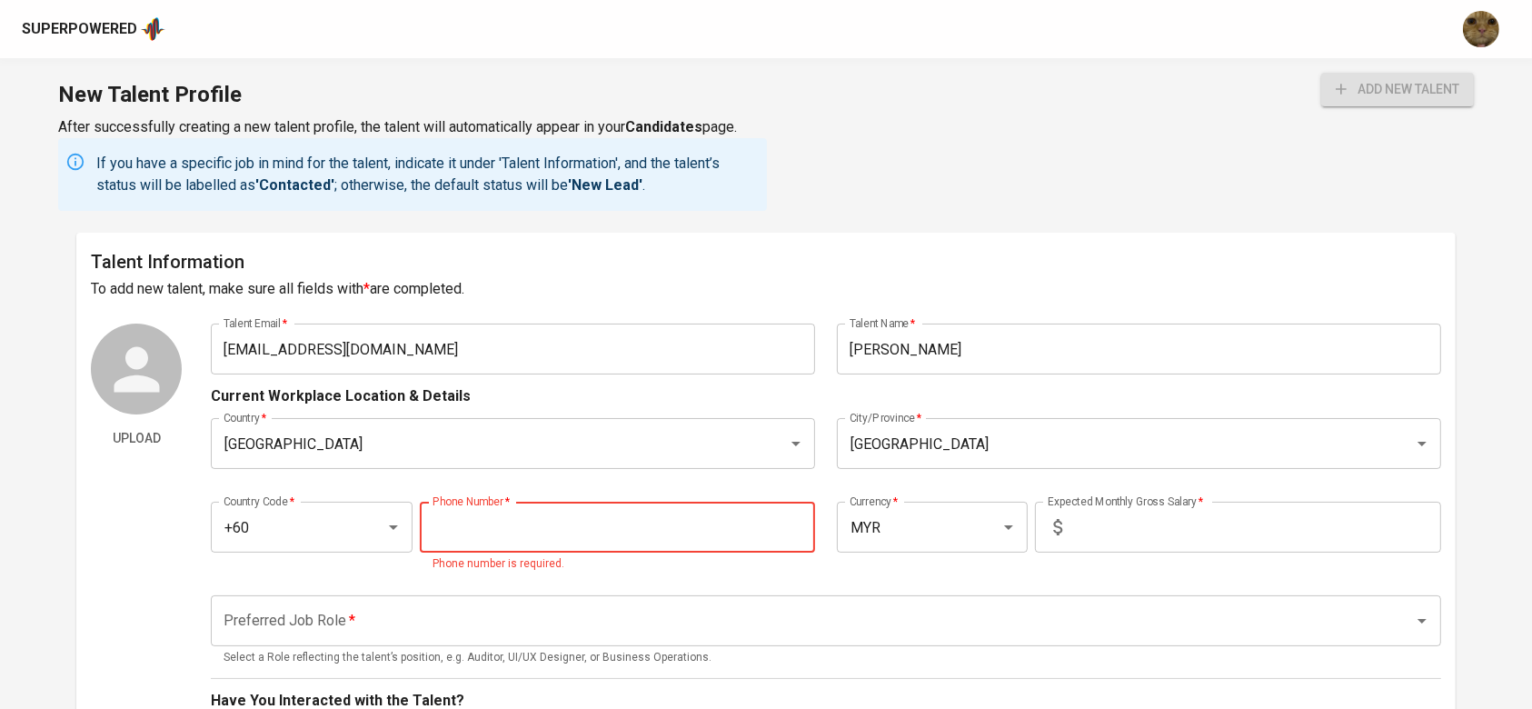
paste input "[PHONE_NUMBER]"
type input "[PHONE_NUMBER]"
click at [1089, 532] on input "text" at bounding box center [1255, 526] width 372 height 51
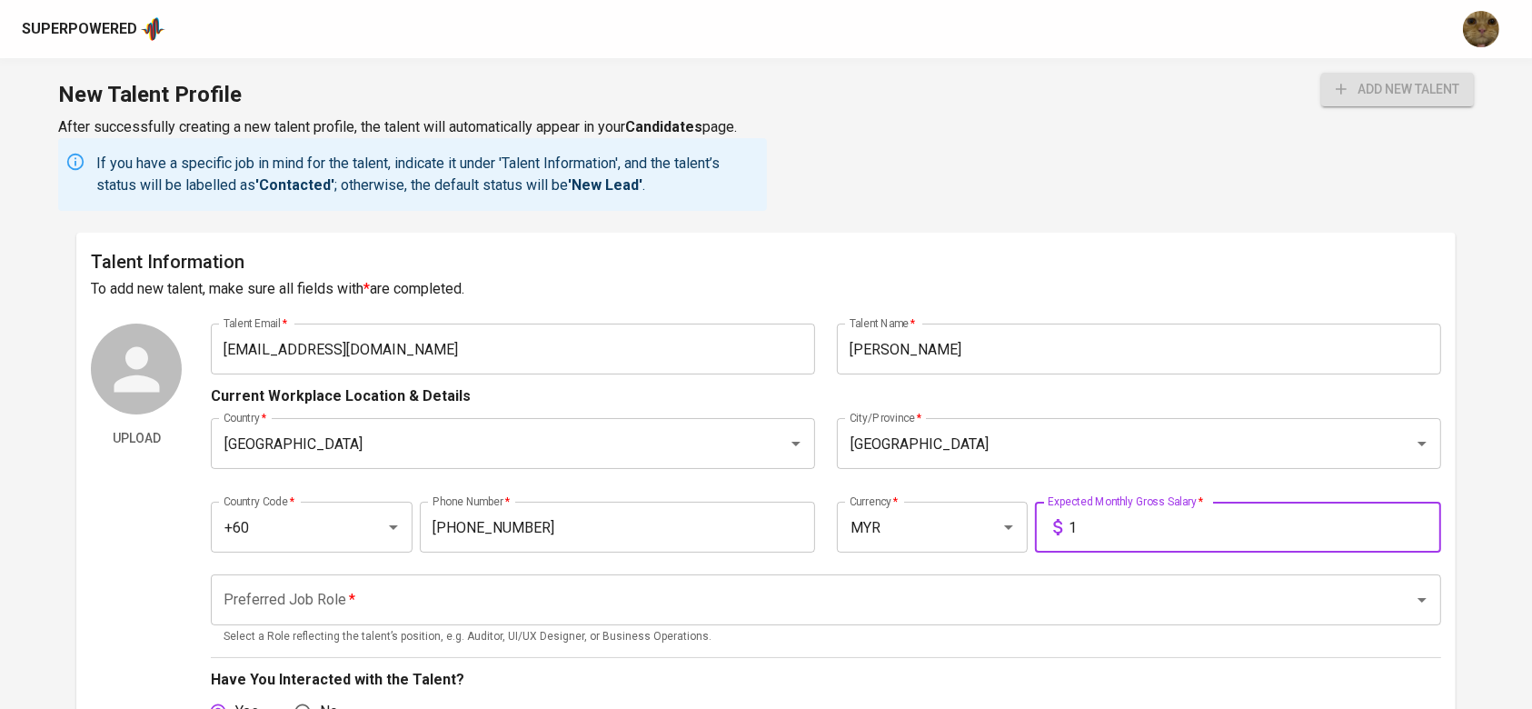
scroll to position [64, 0]
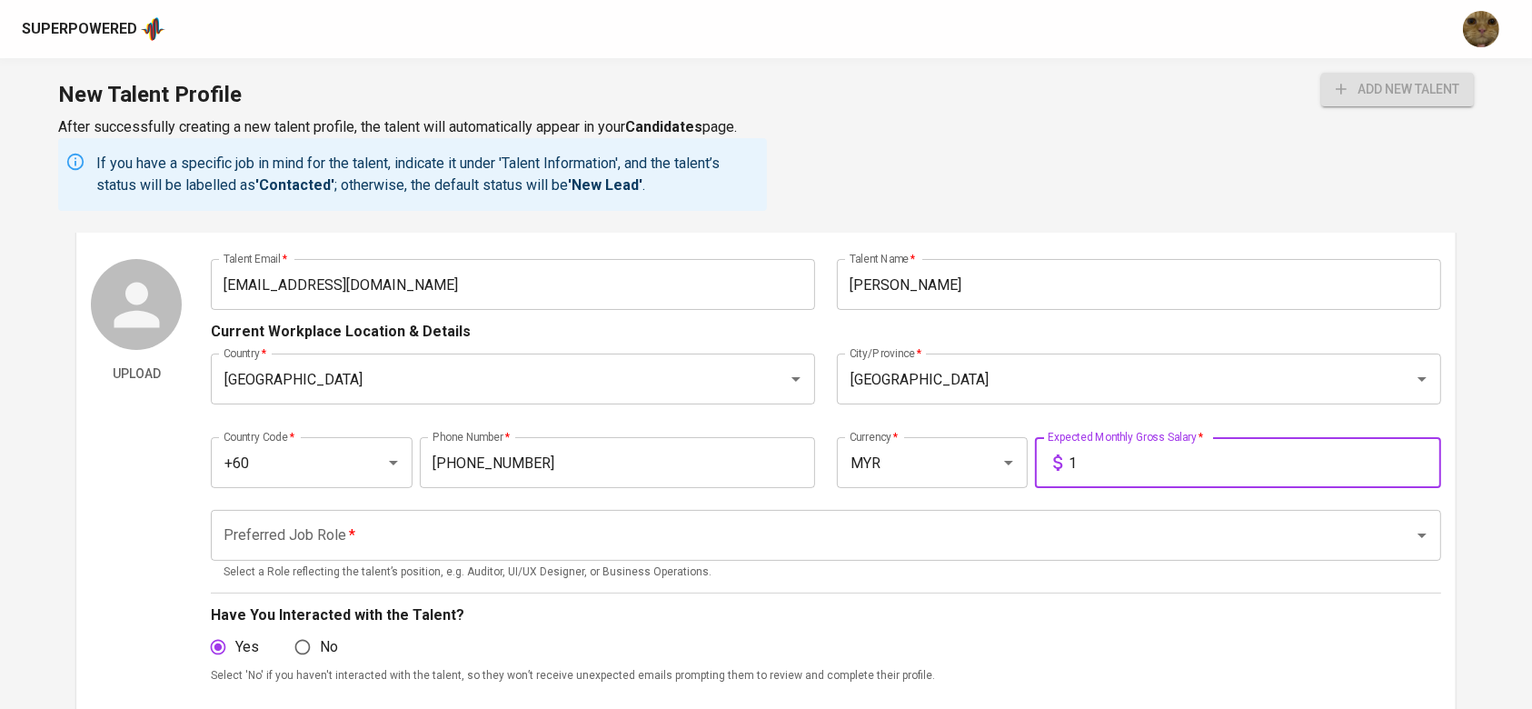
type input "1"
click at [770, 548] on input "Preferred Job Role   *" at bounding box center [800, 535] width 1162 height 35
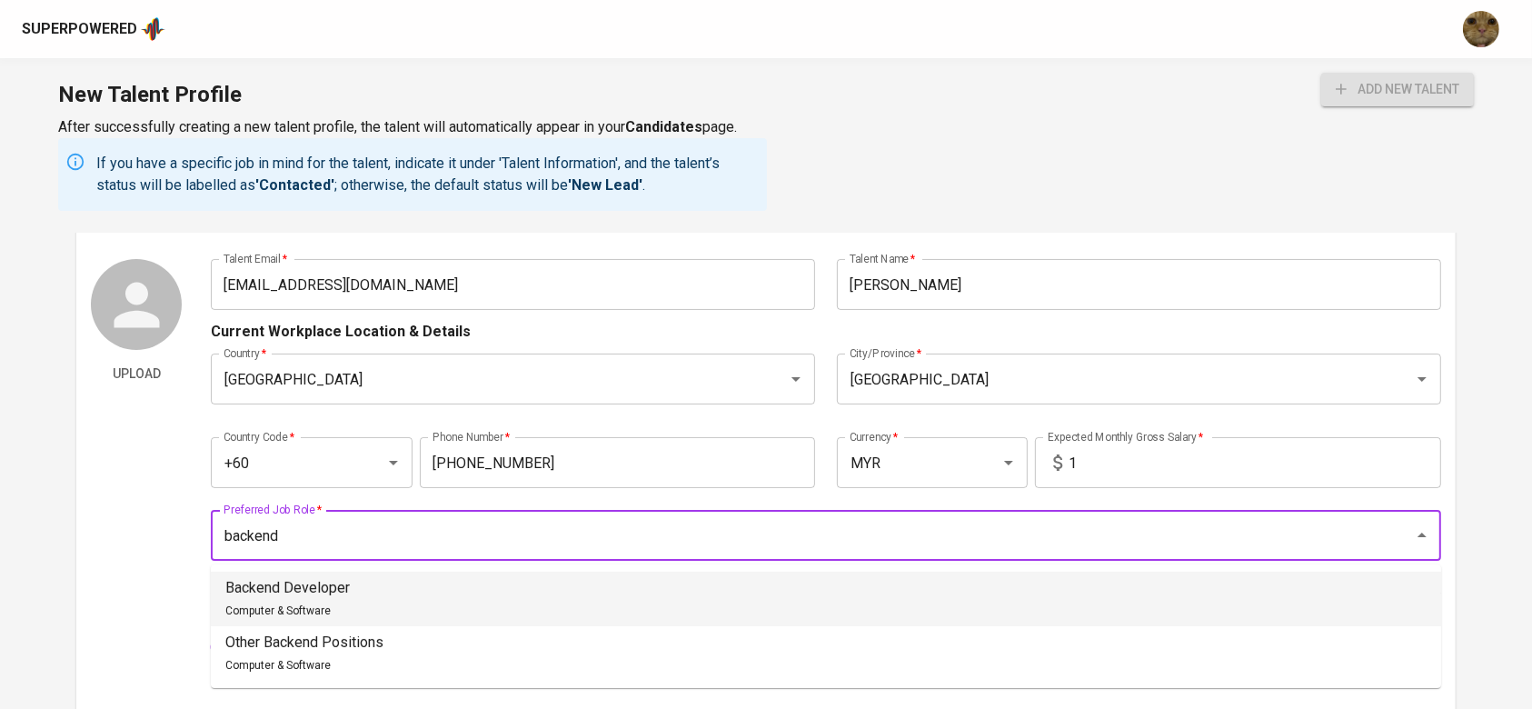
click at [574, 592] on li "Backend Developer Computer & Software" at bounding box center [826, 598] width 1230 height 55
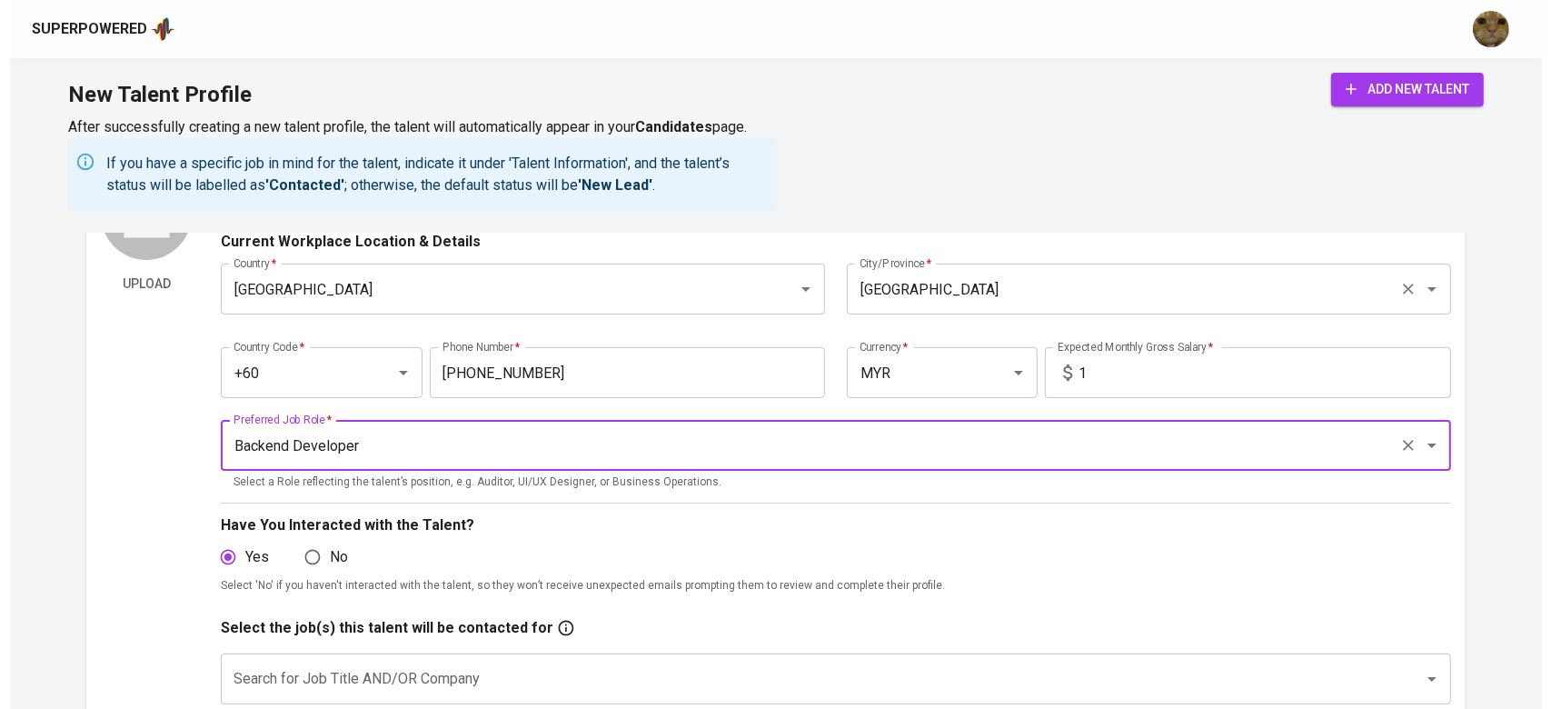
scroll to position [237, 0]
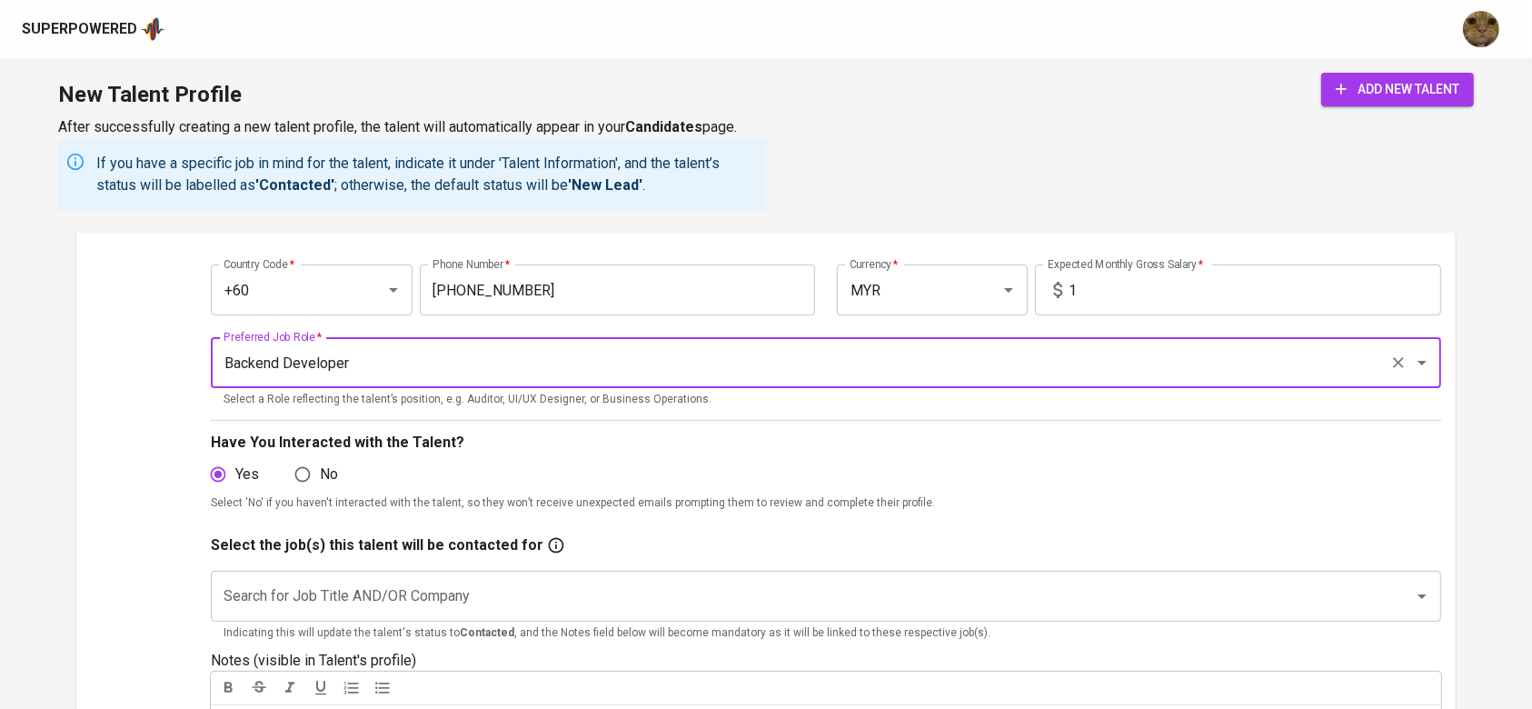
type input "Backend Developer"
click at [303, 483] on input "No" at bounding box center [302, 474] width 35 height 35
radio input "true"
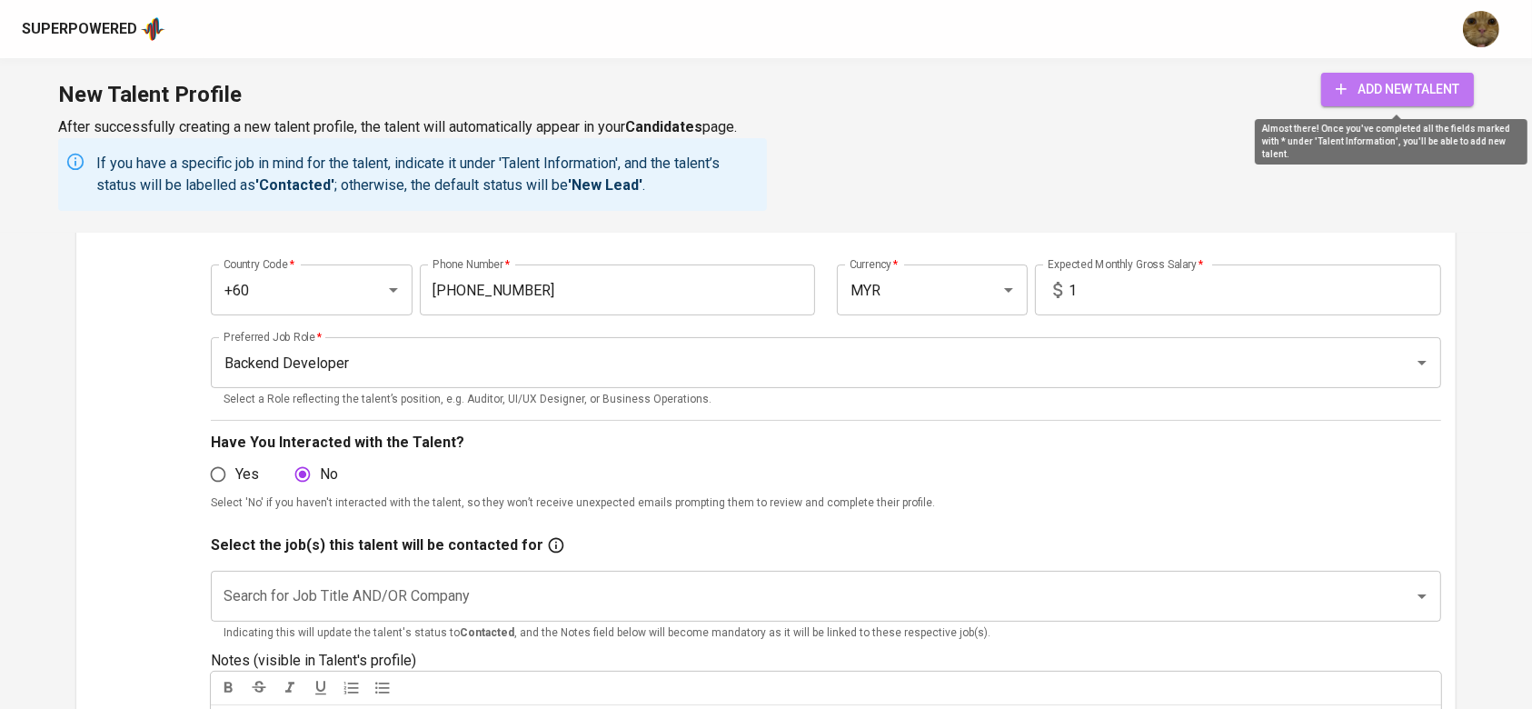
click at [1410, 84] on span "add new talent" at bounding box center [1397, 89] width 124 height 23
radio input "true"
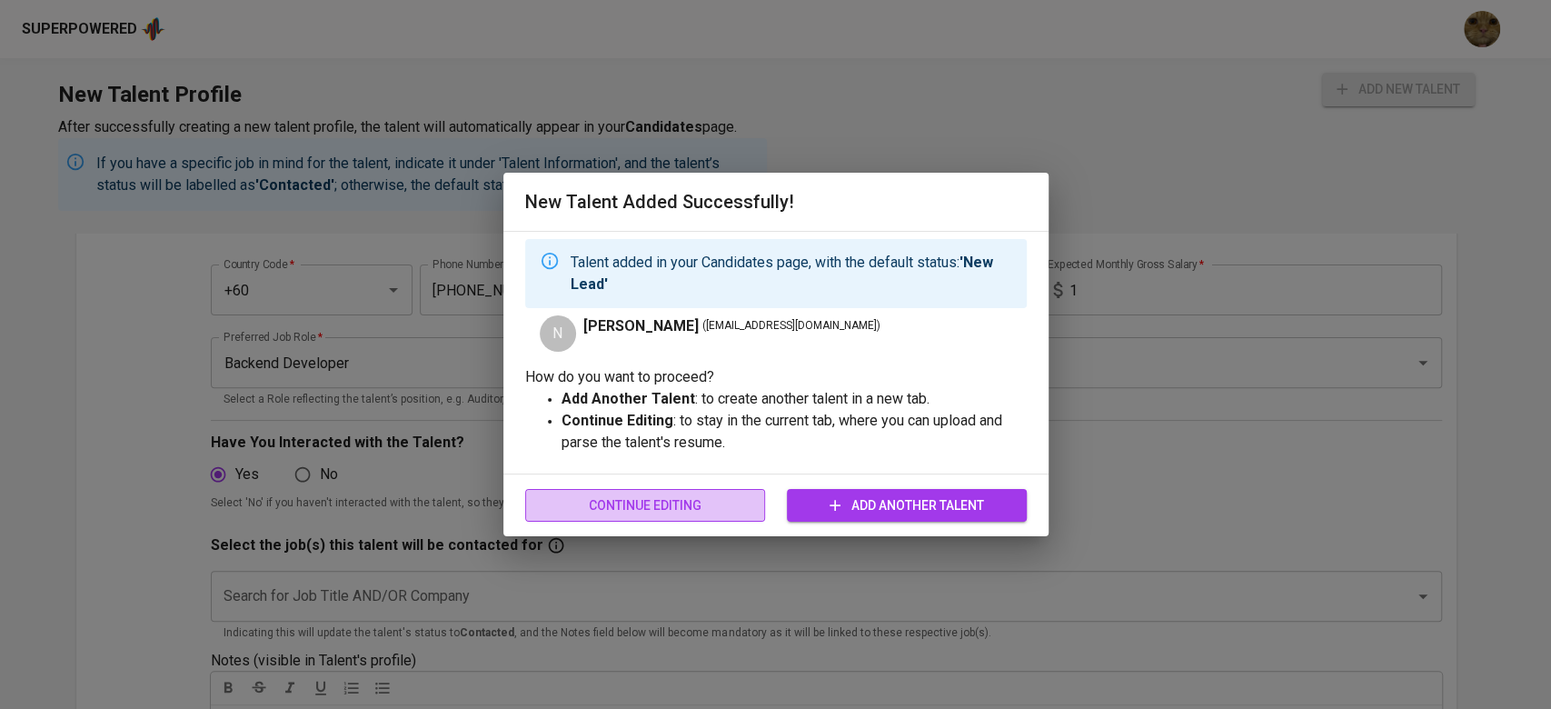
click at [674, 505] on span "Continue Editing" at bounding box center [645, 505] width 211 height 23
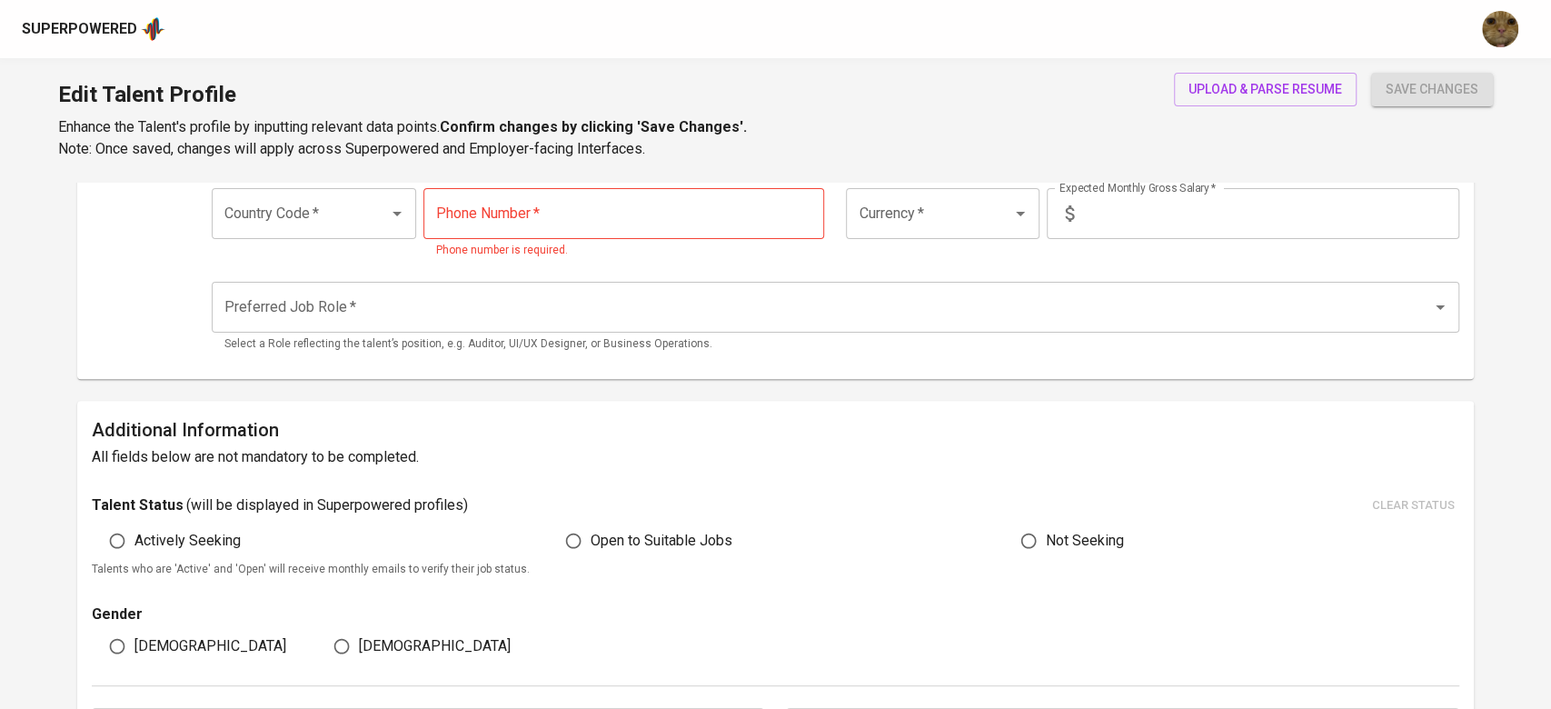
type input "[EMAIL_ADDRESS][DOMAIN_NAME]"
type input "[PERSON_NAME]"
type input "[GEOGRAPHIC_DATA]"
type input "+60"
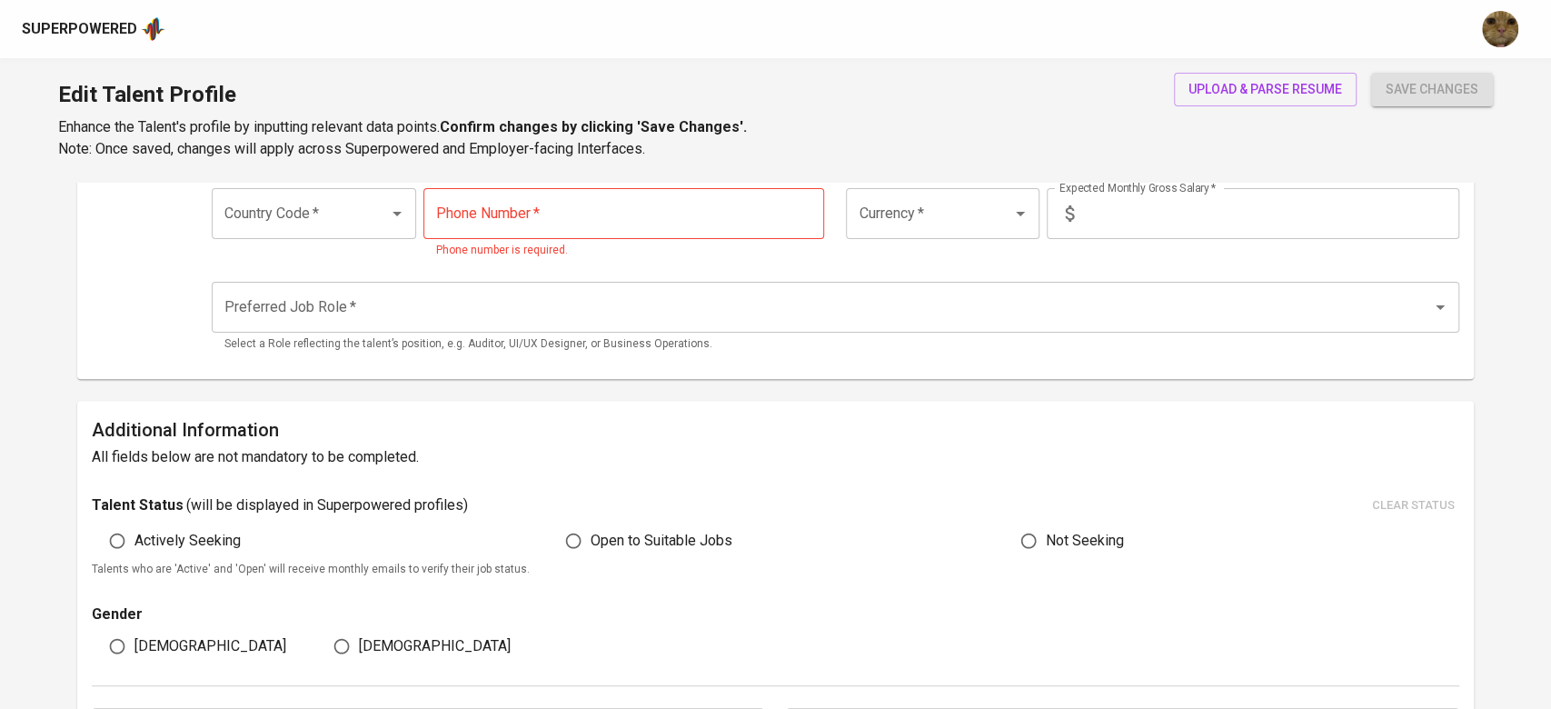
type input "[PHONE_NUMBER]"
type input "MYR"
type input "1"
type input "Backend Developer"
